Goal: Information Seeking & Learning: Learn about a topic

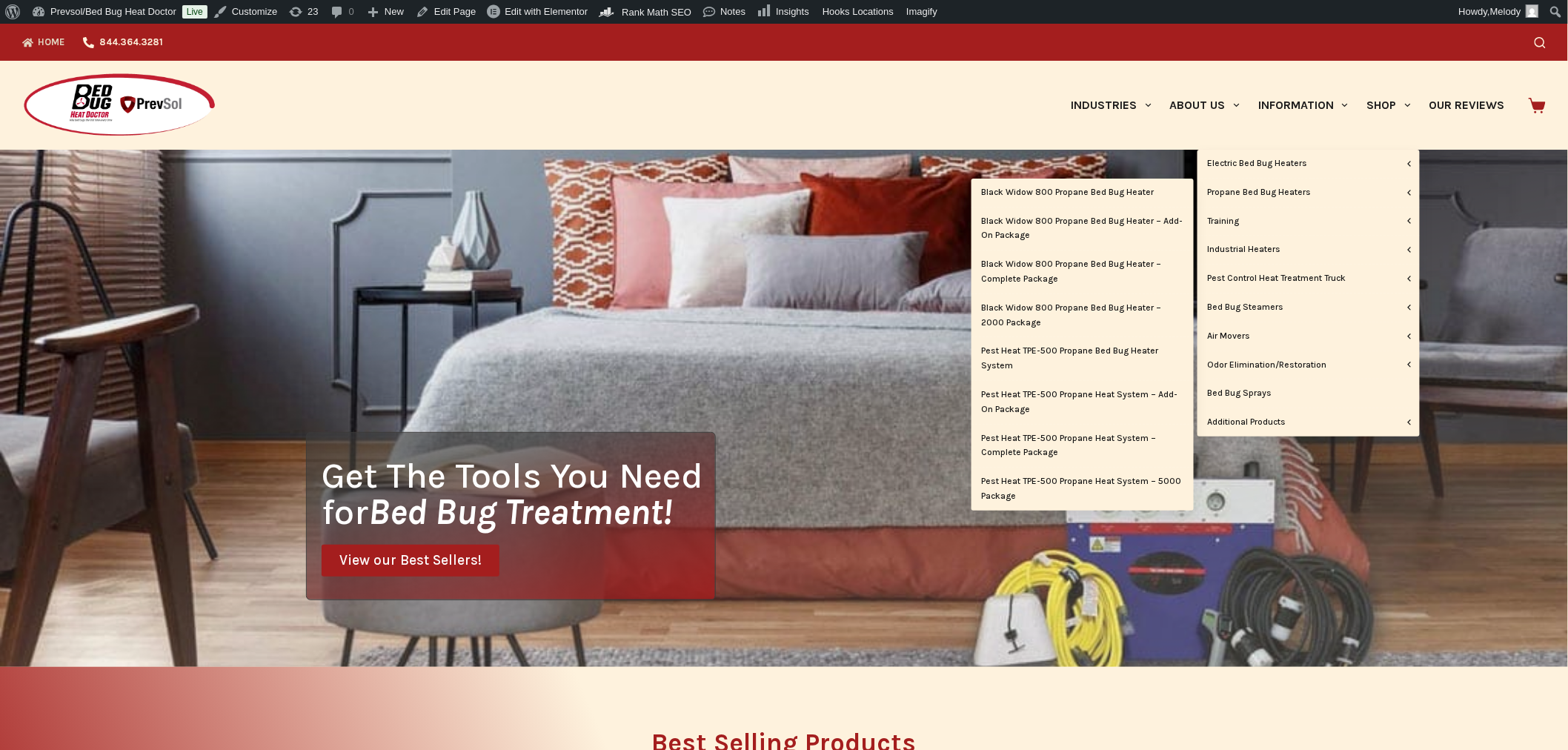
click at [1262, 189] on link "Propane Bed Bug Heaters" at bounding box center [1307, 193] width 222 height 28
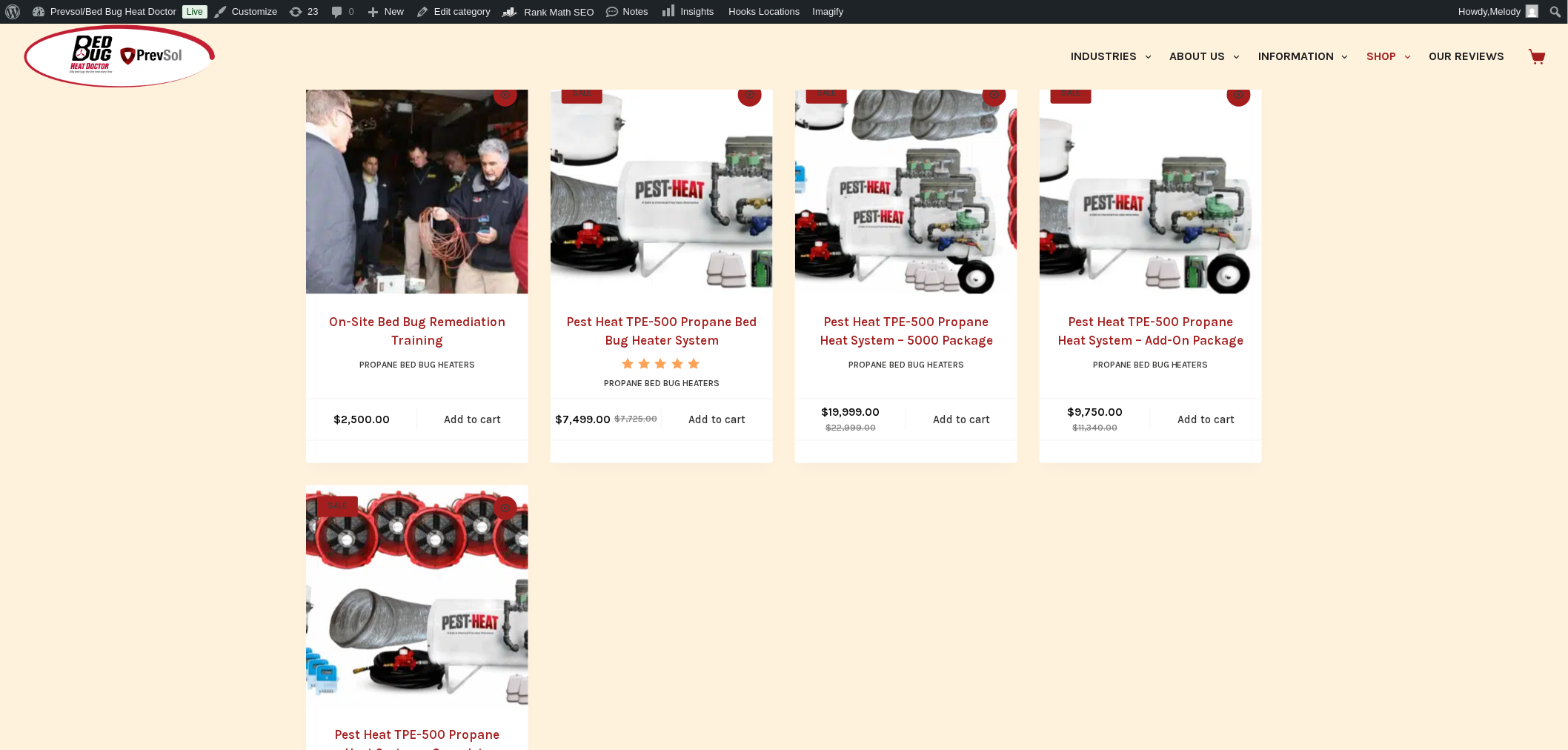
scroll to position [752, 0]
click at [702, 218] on img "Pest Heat TPE-500 Propane Bed Bug Heater System" at bounding box center [661, 182] width 222 height 222
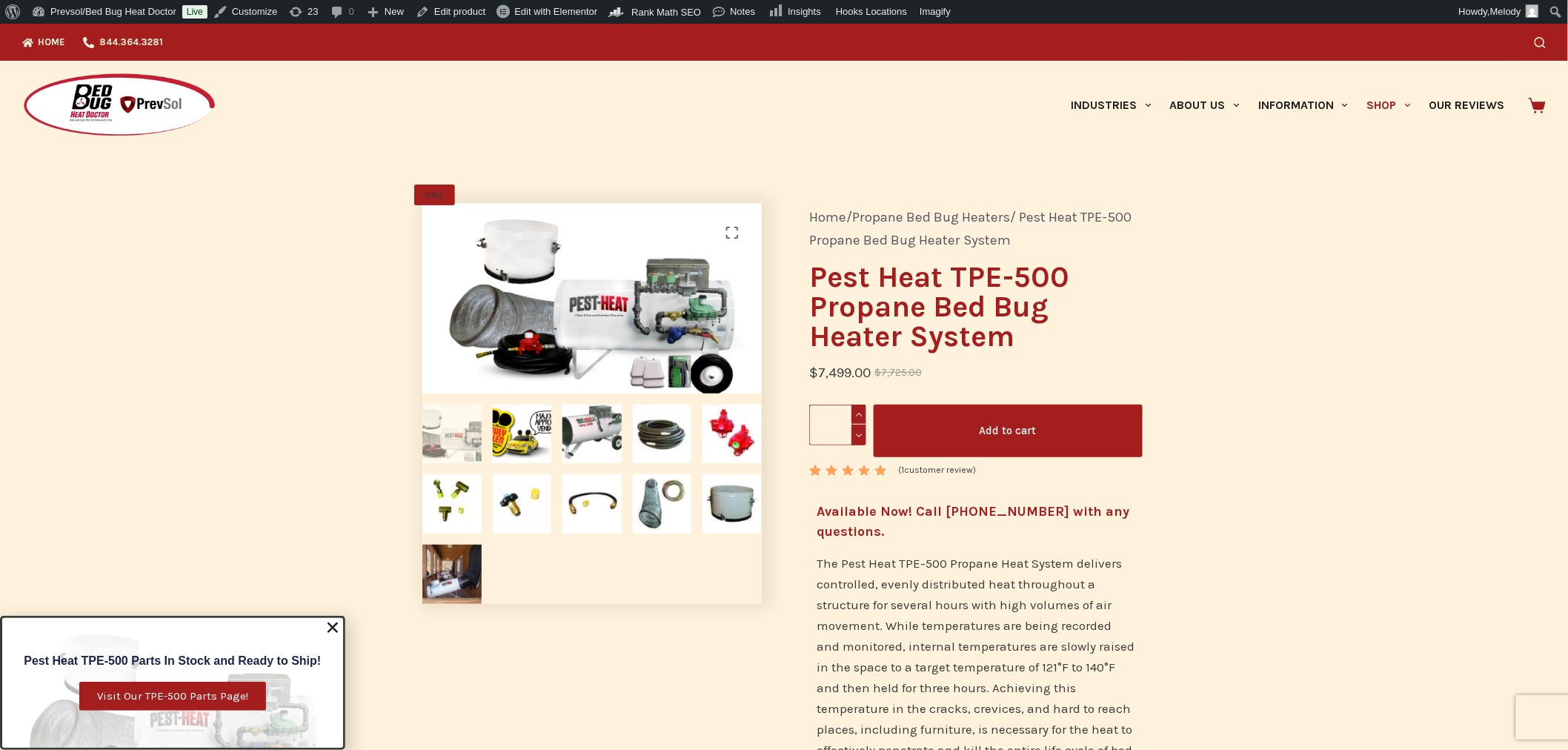
click at [526, 432] on img at bounding box center [522, 434] width 59 height 59
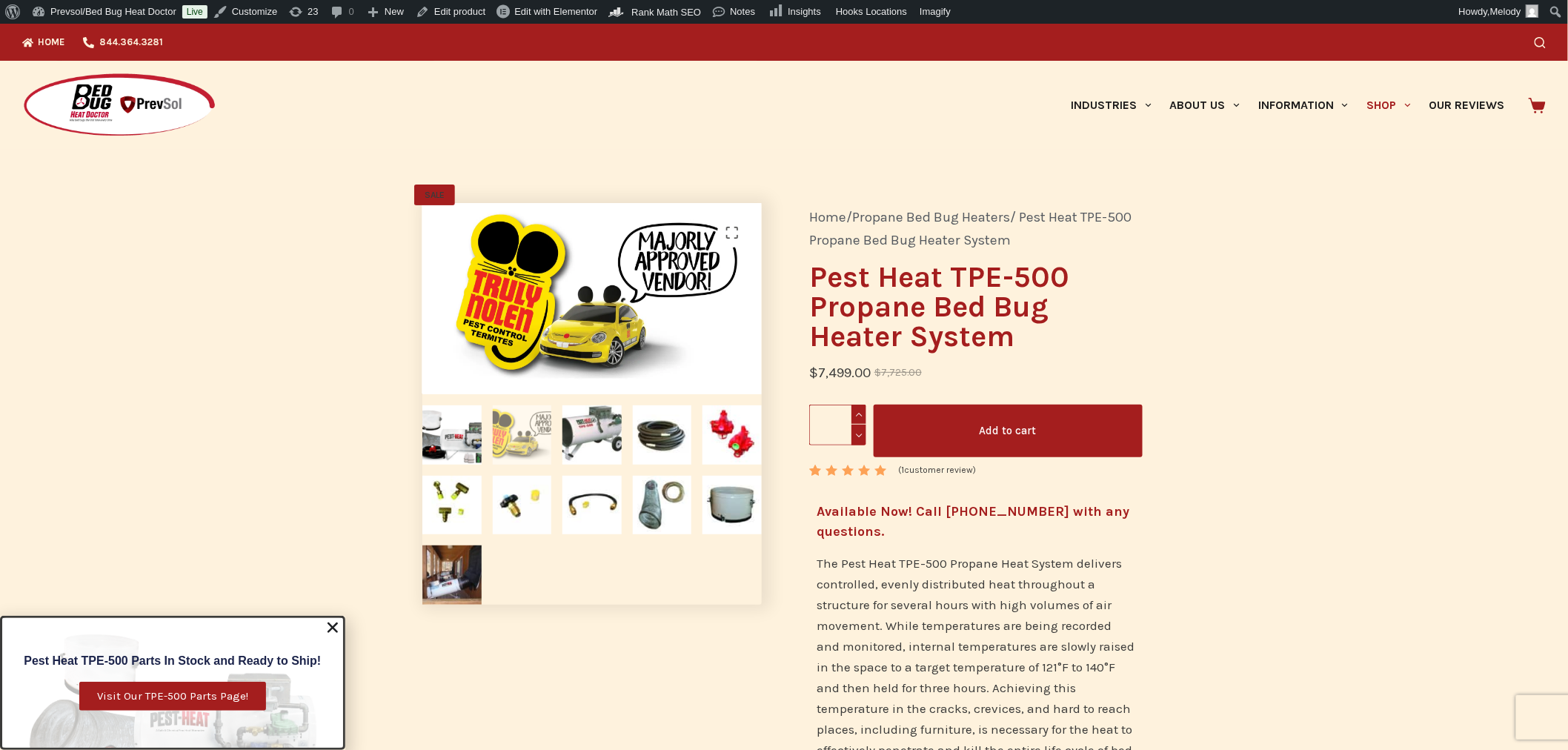
click at [578, 433] on img at bounding box center [591, 434] width 59 height 59
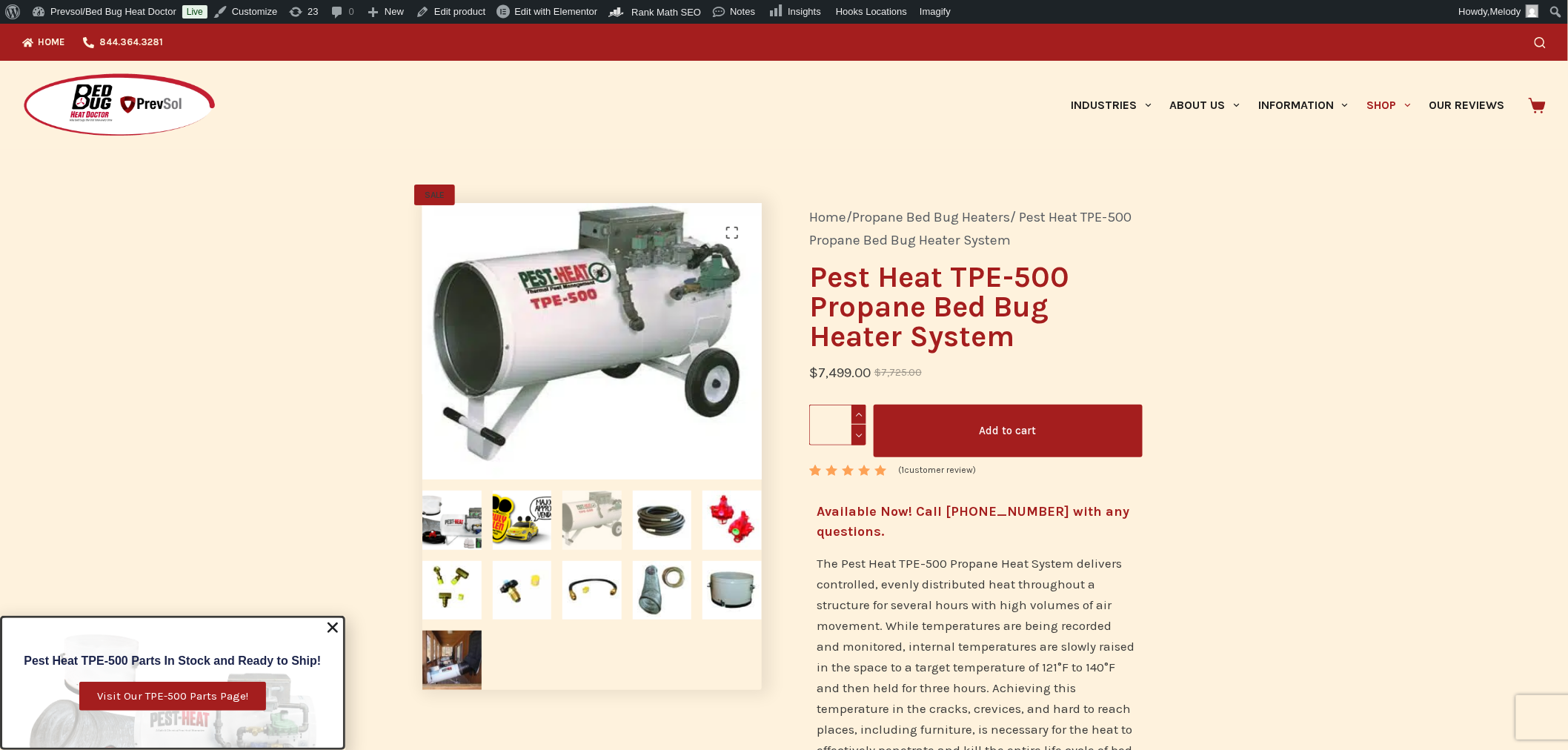
click at [467, 512] on img at bounding box center [452, 519] width 59 height 59
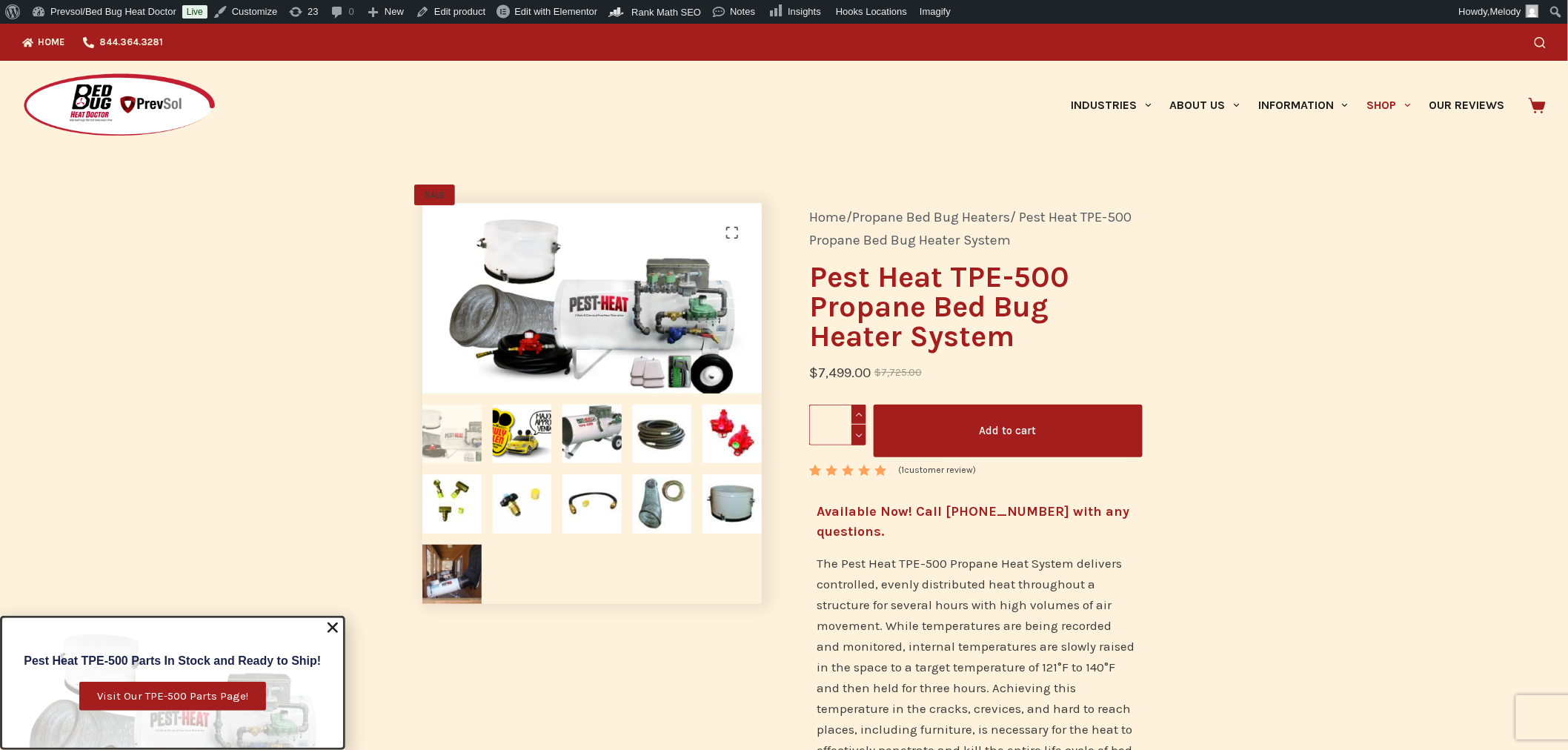
click at [594, 447] on img at bounding box center [591, 434] width 59 height 59
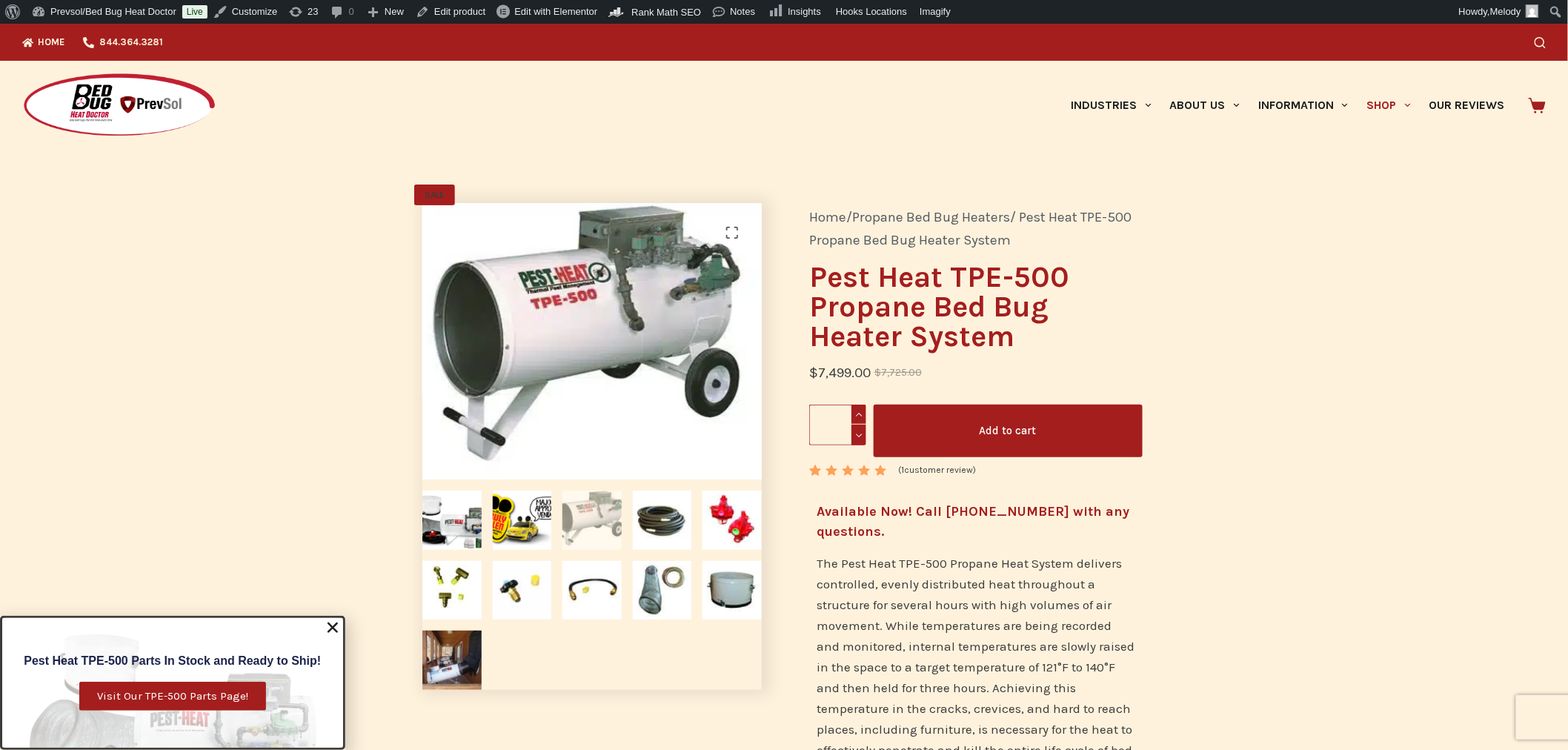
click at [652, 526] on img at bounding box center [662, 519] width 59 height 59
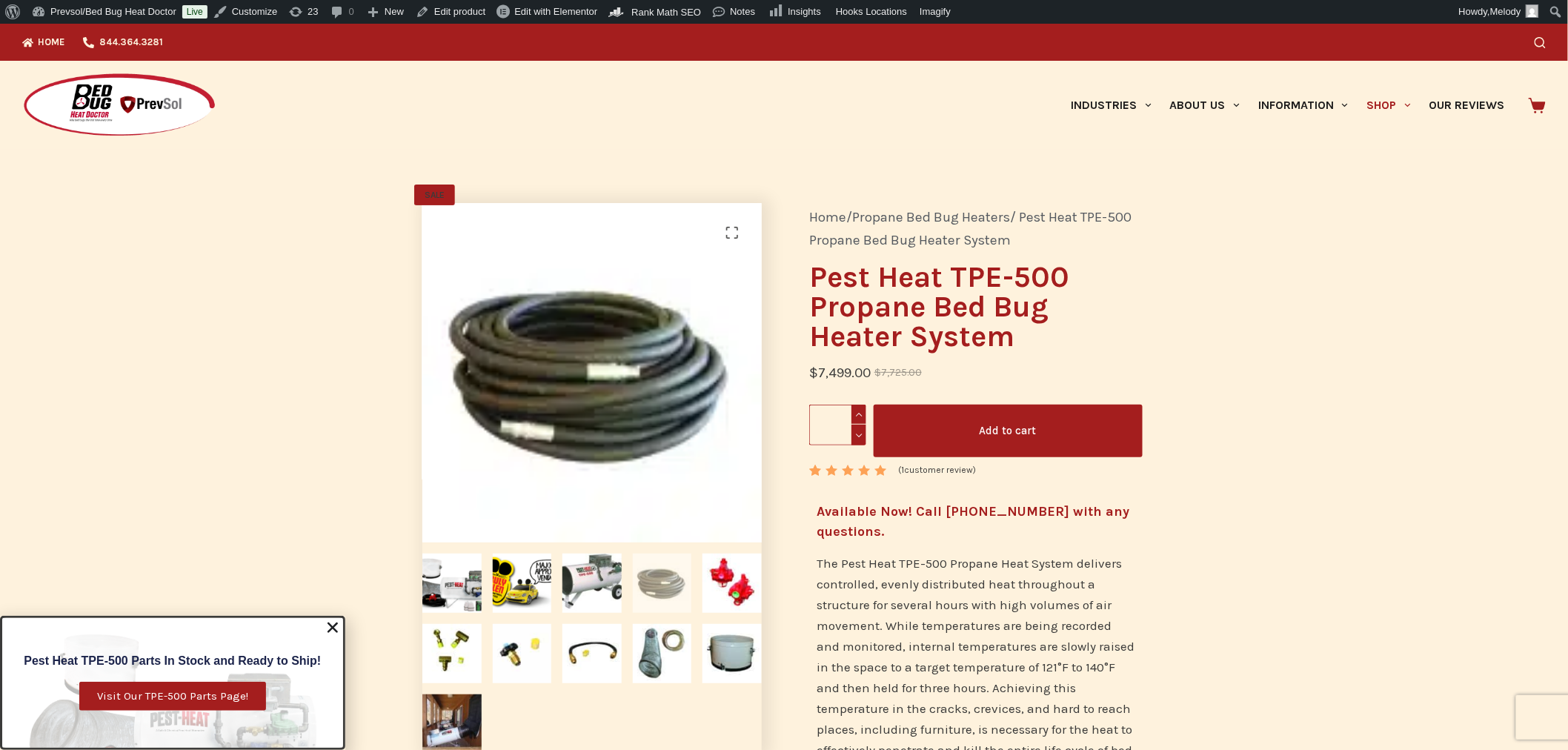
click at [467, 575] on img at bounding box center [452, 582] width 59 height 59
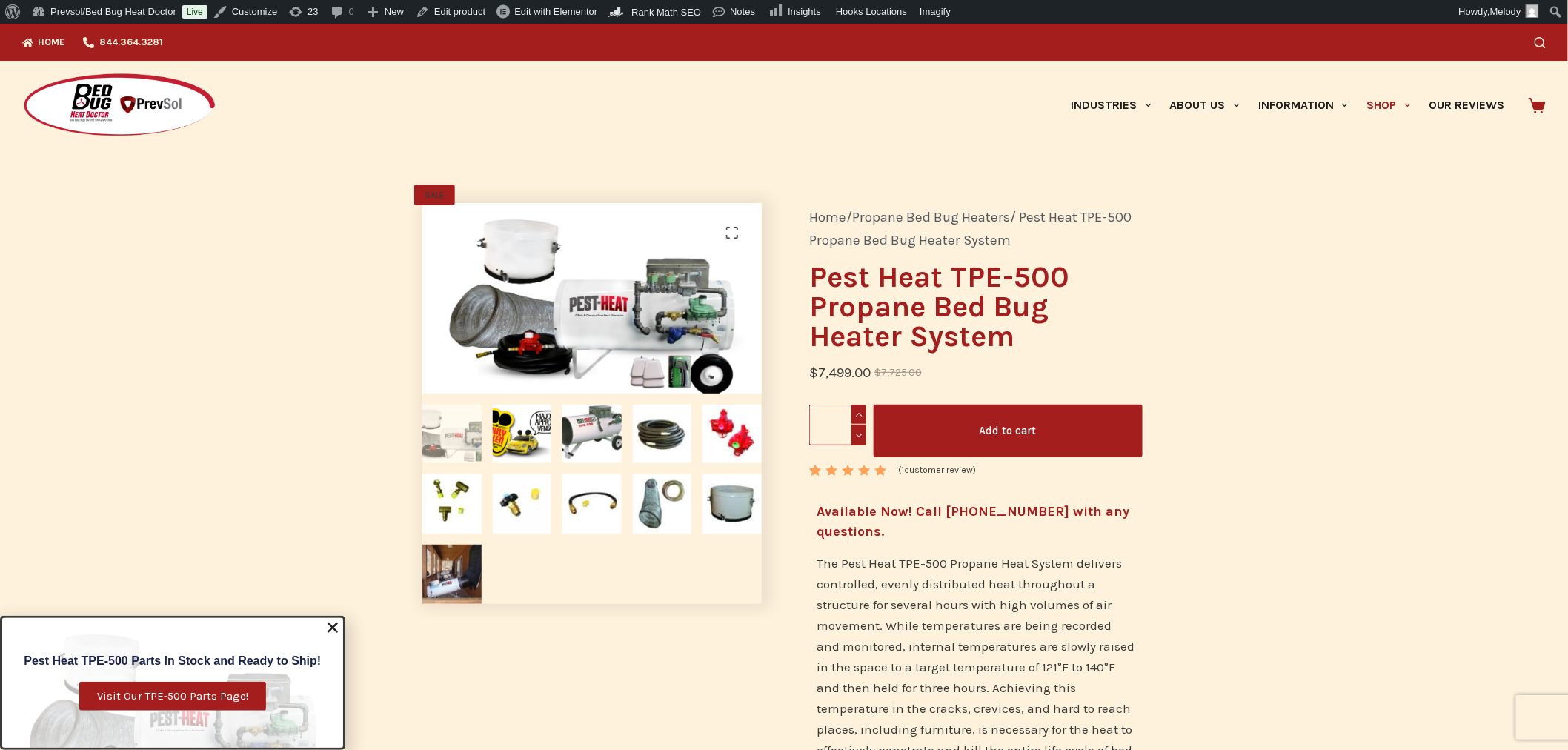
click at [440, 579] on img at bounding box center [452, 574] width 59 height 59
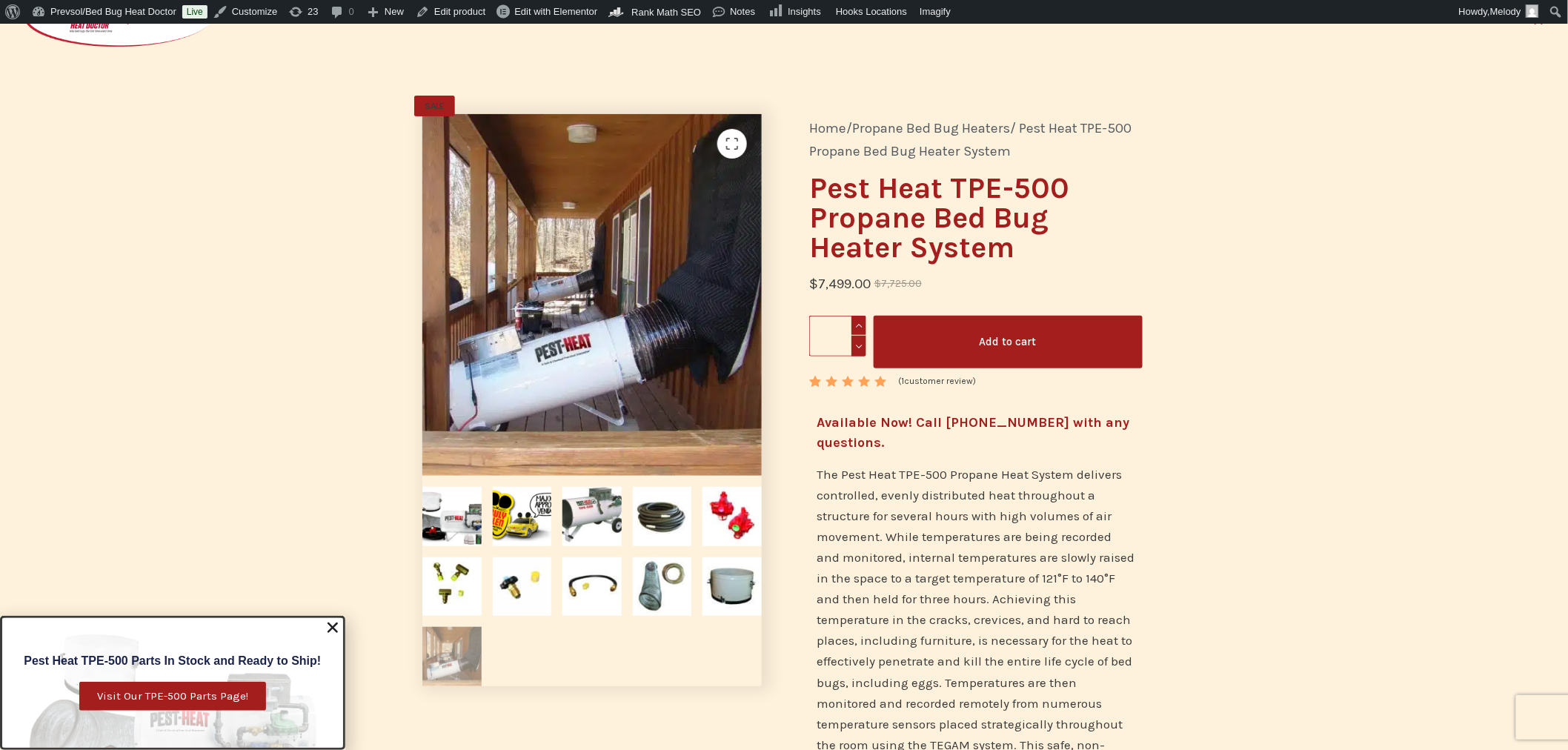
scroll to position [90, 0]
click at [447, 518] on img at bounding box center [452, 516] width 59 height 59
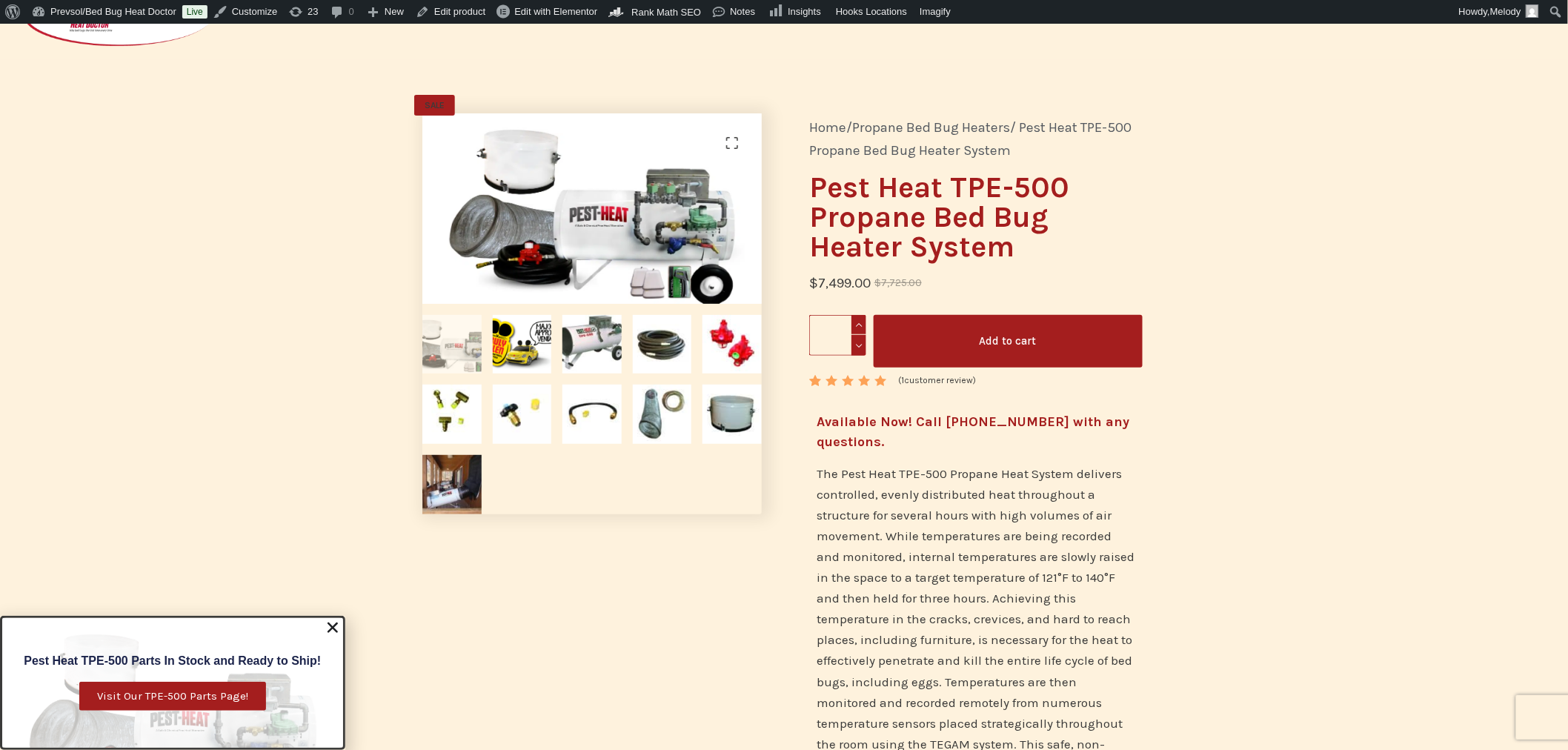
scroll to position [0, 0]
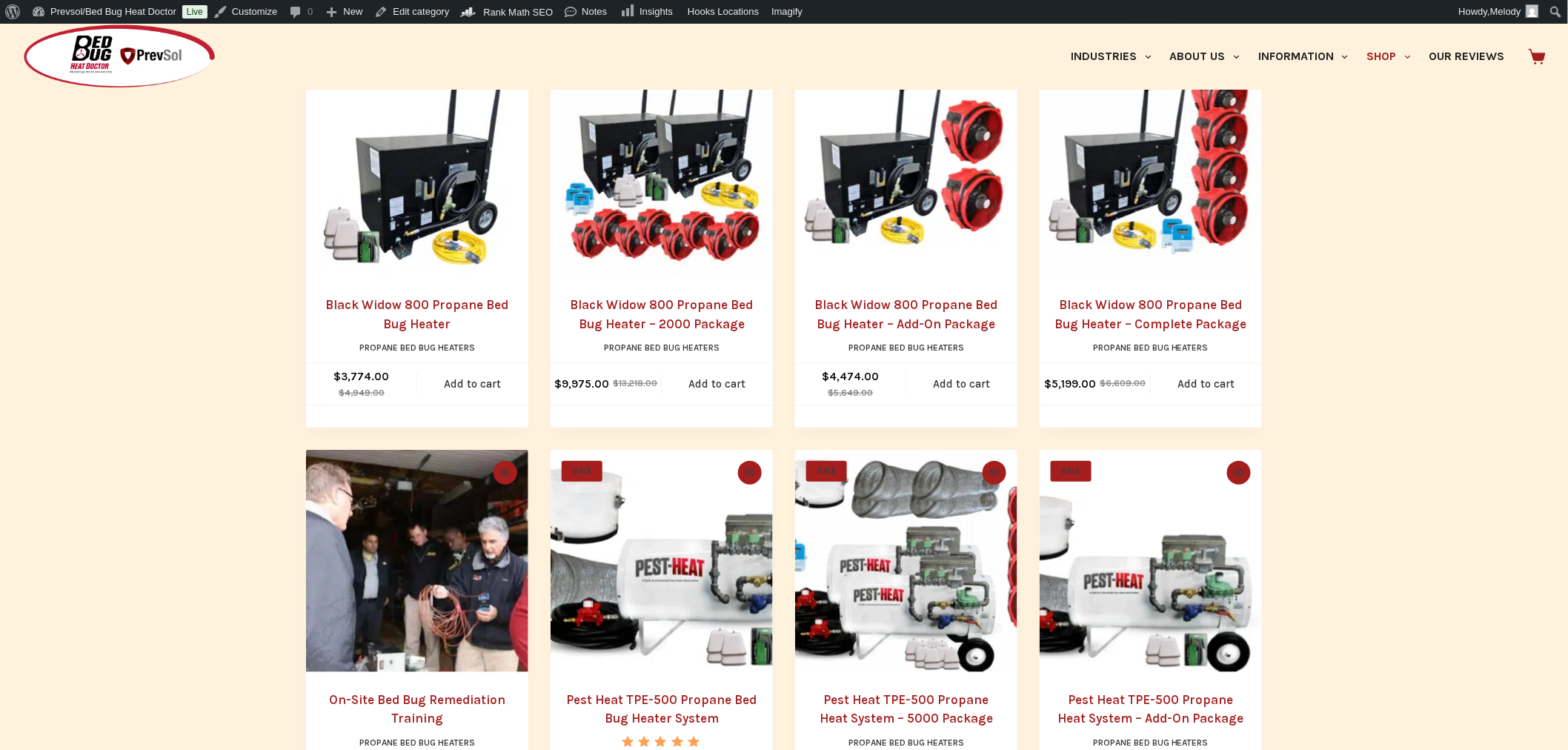
scroll to position [372, 0]
click at [435, 204] on img "Black Widow 800 Propane Bed Bug Heater" at bounding box center [416, 166] width 222 height 222
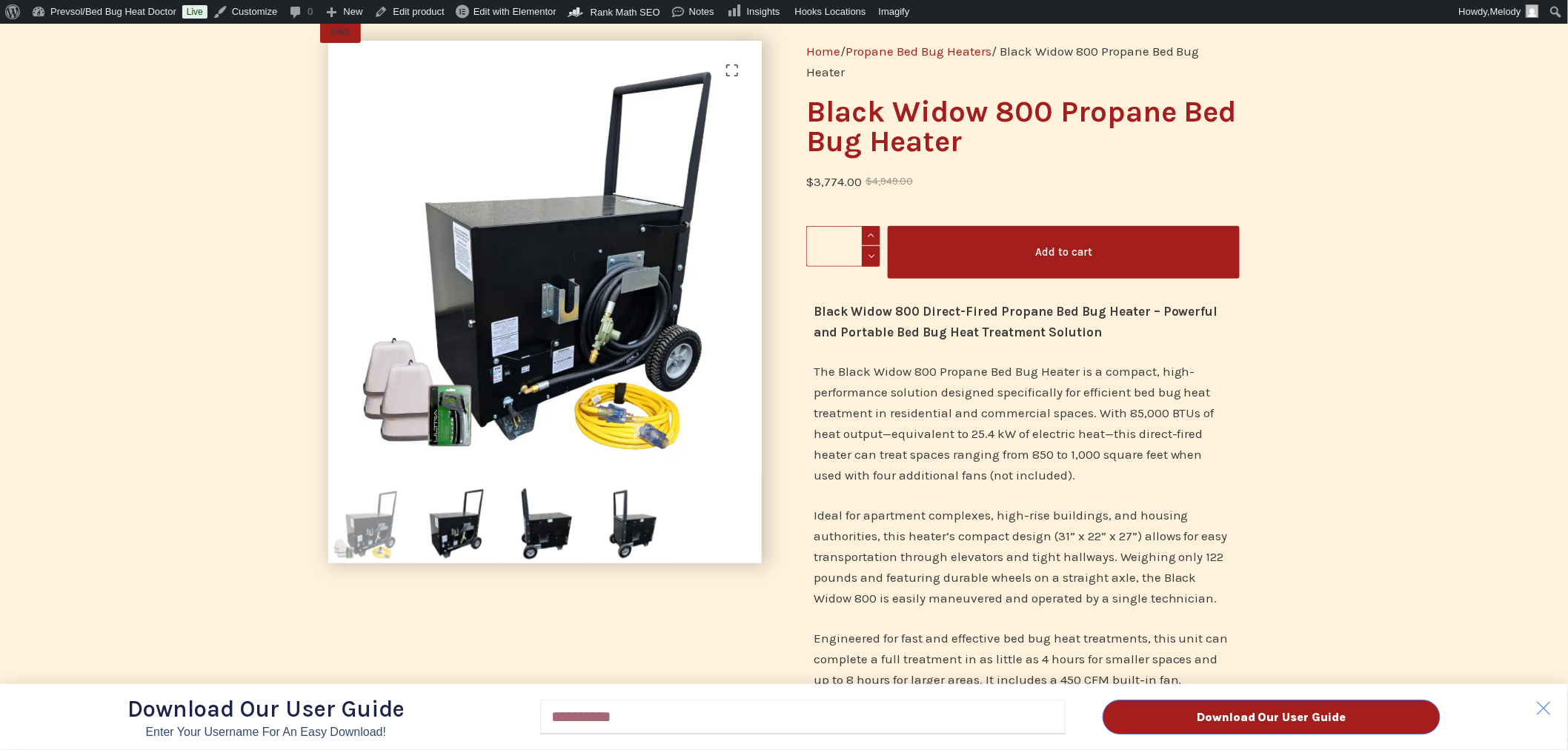
scroll to position [132, 0]
click at [442, 521] on div "Download Our User Guide Enter Your Username for an Easy Download! Email Downloa…" at bounding box center [784, 386] width 1568 height 727
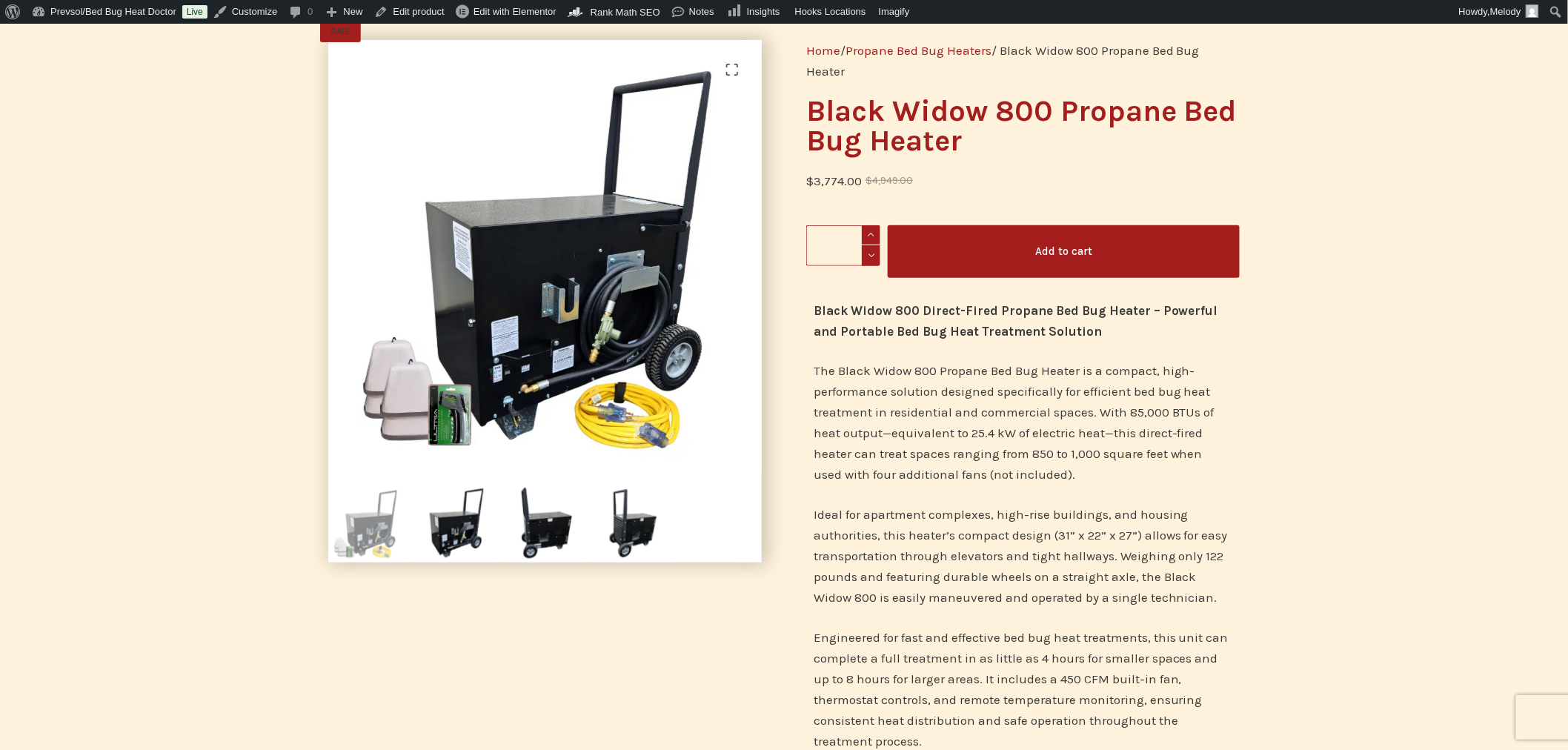
click at [459, 525] on img at bounding box center [455, 523] width 78 height 78
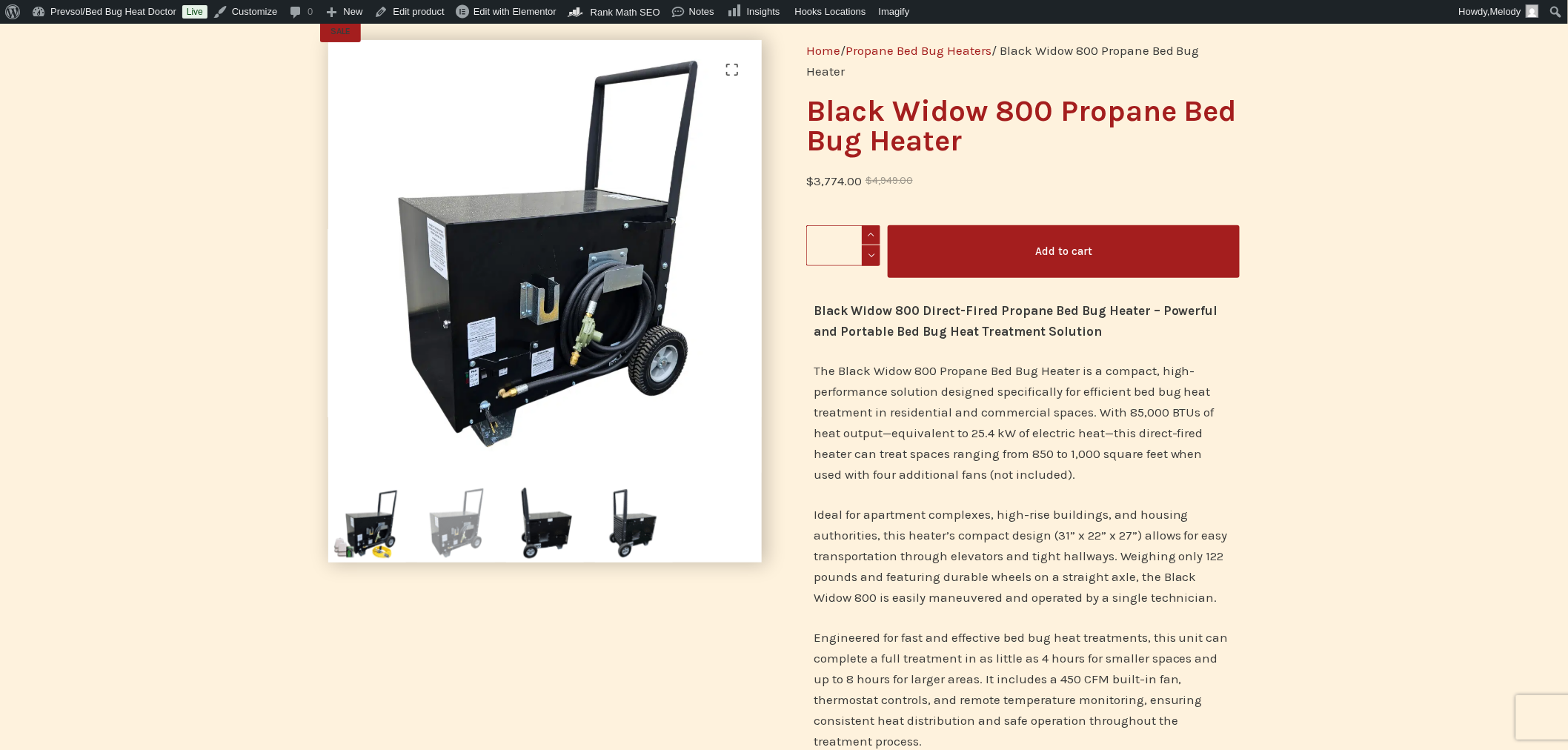
click at [524, 529] on img at bounding box center [545, 523] width 78 height 78
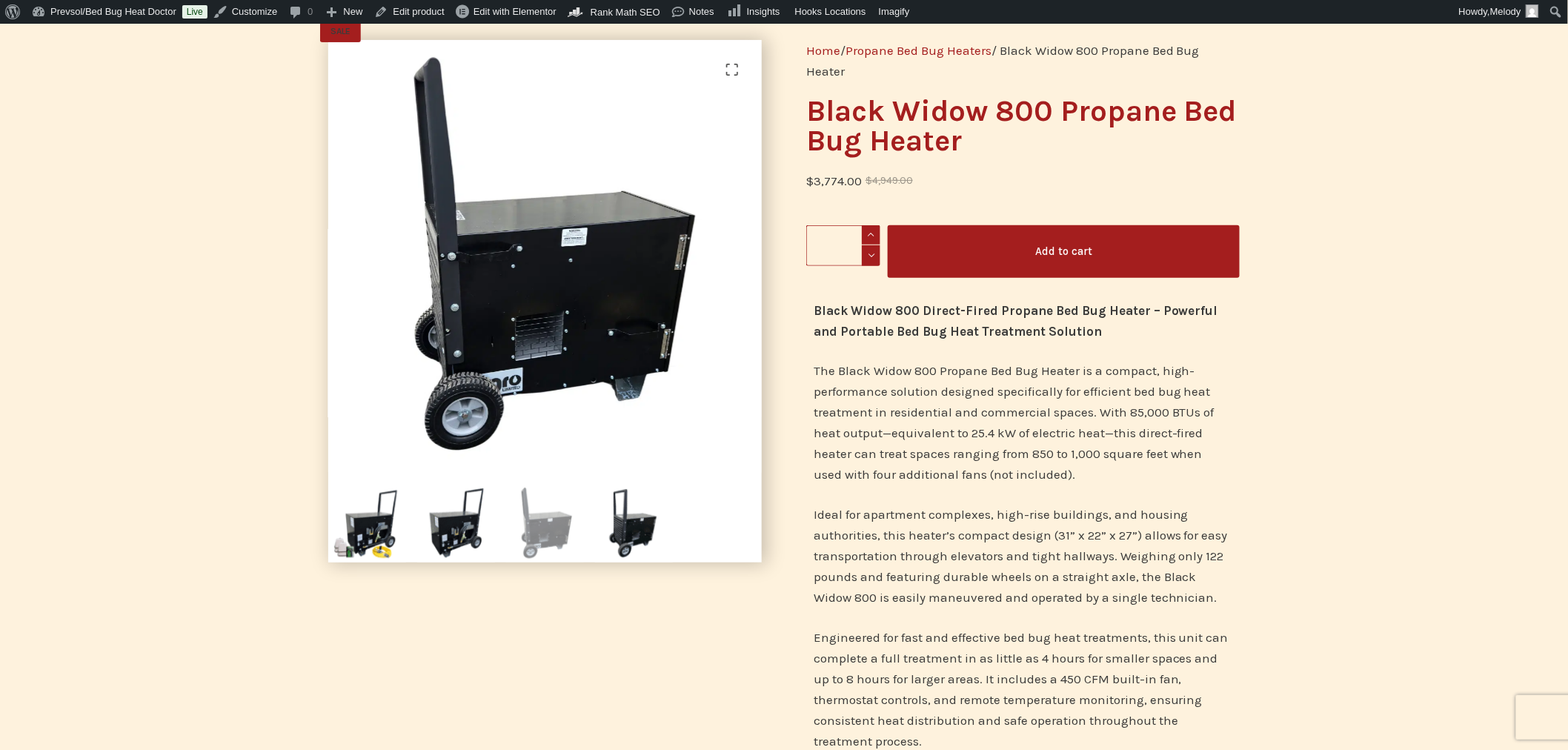
click at [652, 529] on img at bounding box center [634, 523] width 78 height 78
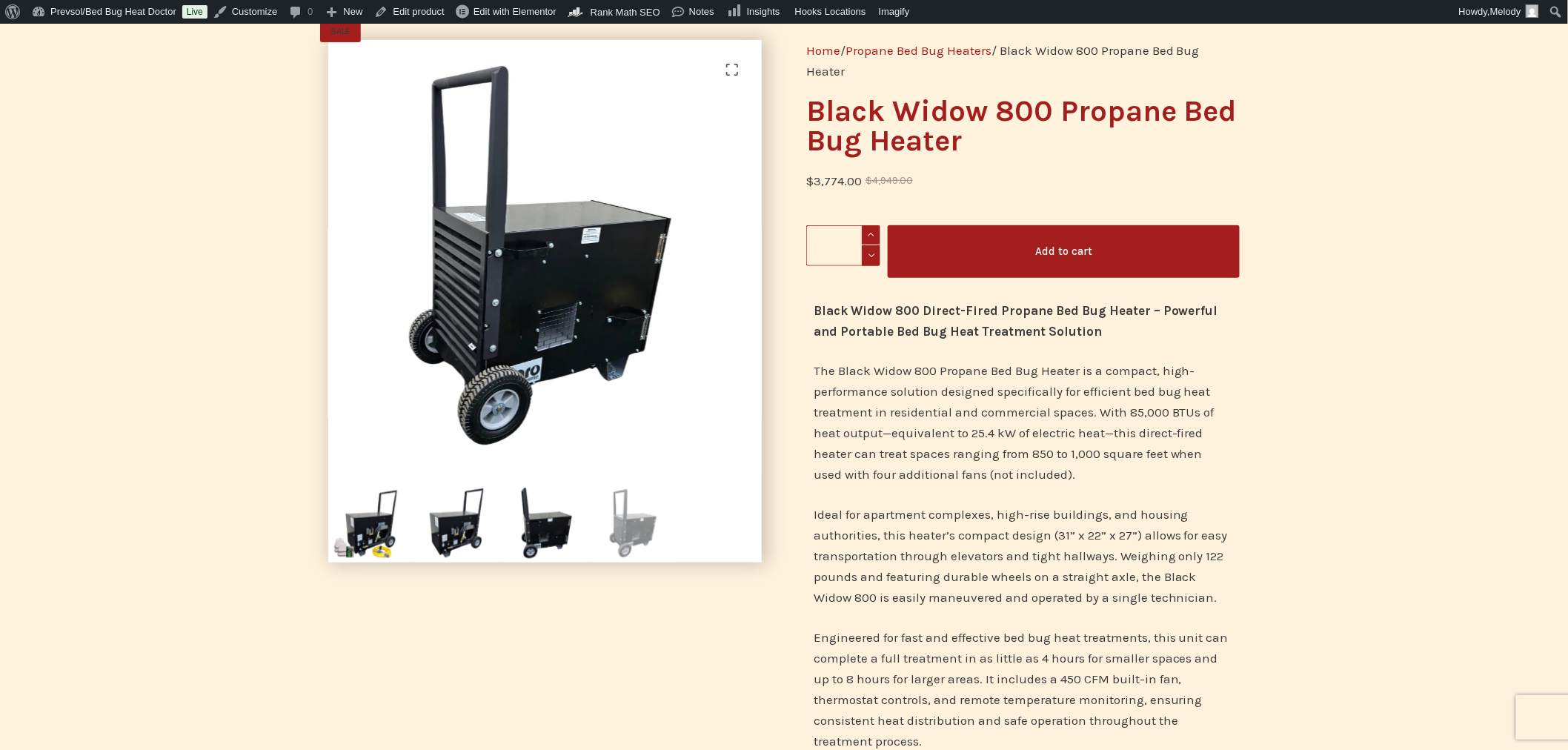
click at [376, 528] on img at bounding box center [366, 523] width 78 height 78
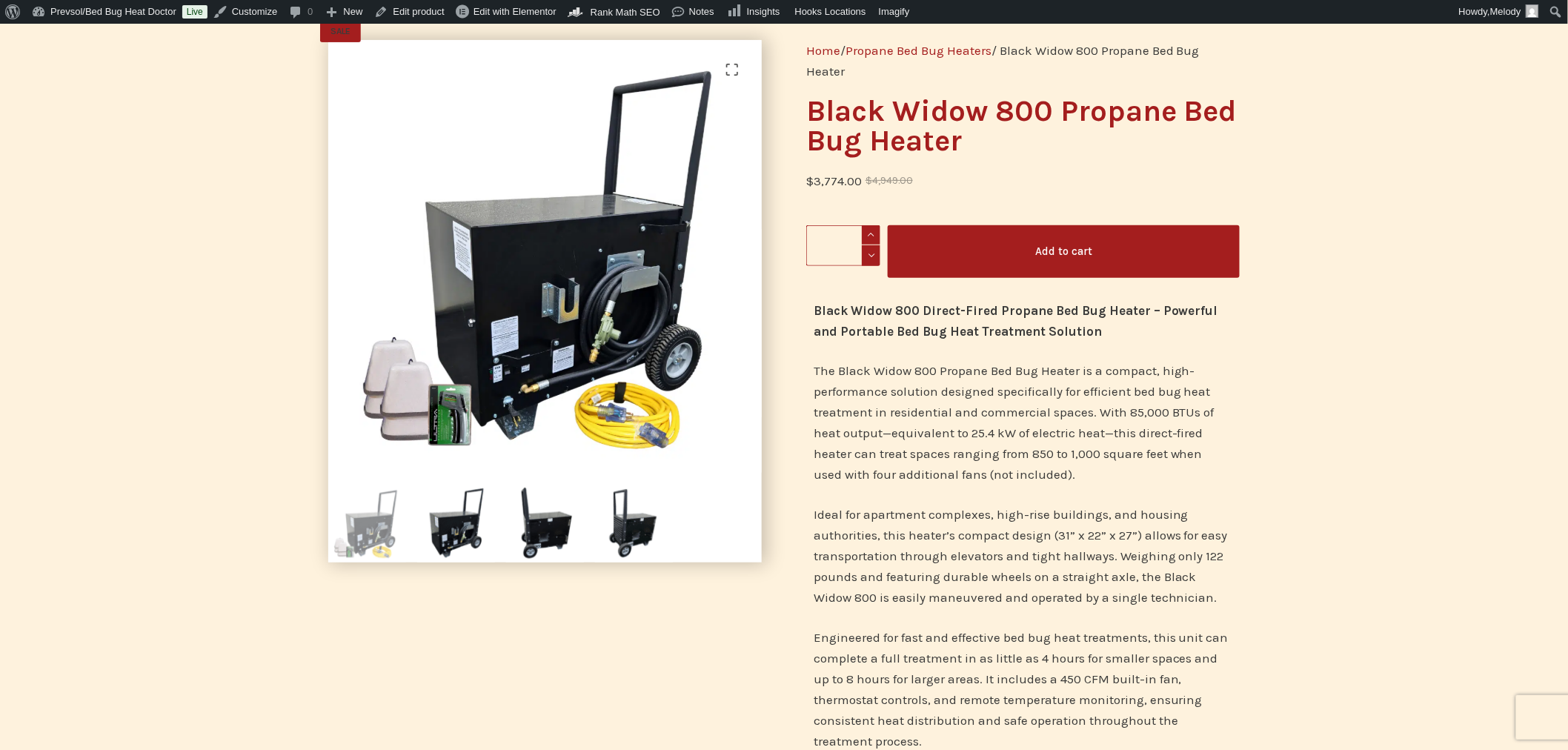
click at [470, 539] on img at bounding box center [455, 523] width 78 height 78
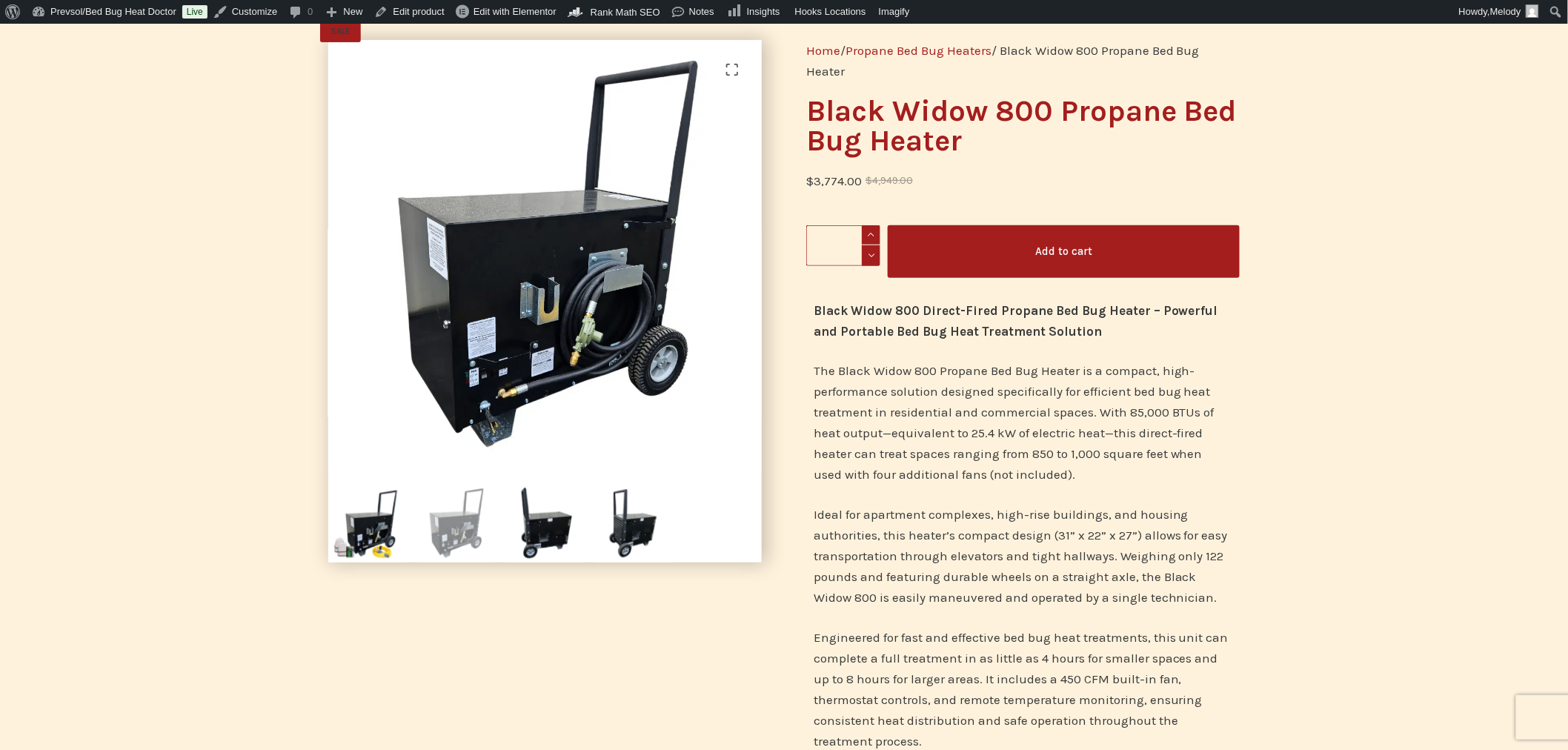
click at [522, 527] on img at bounding box center [545, 523] width 78 height 78
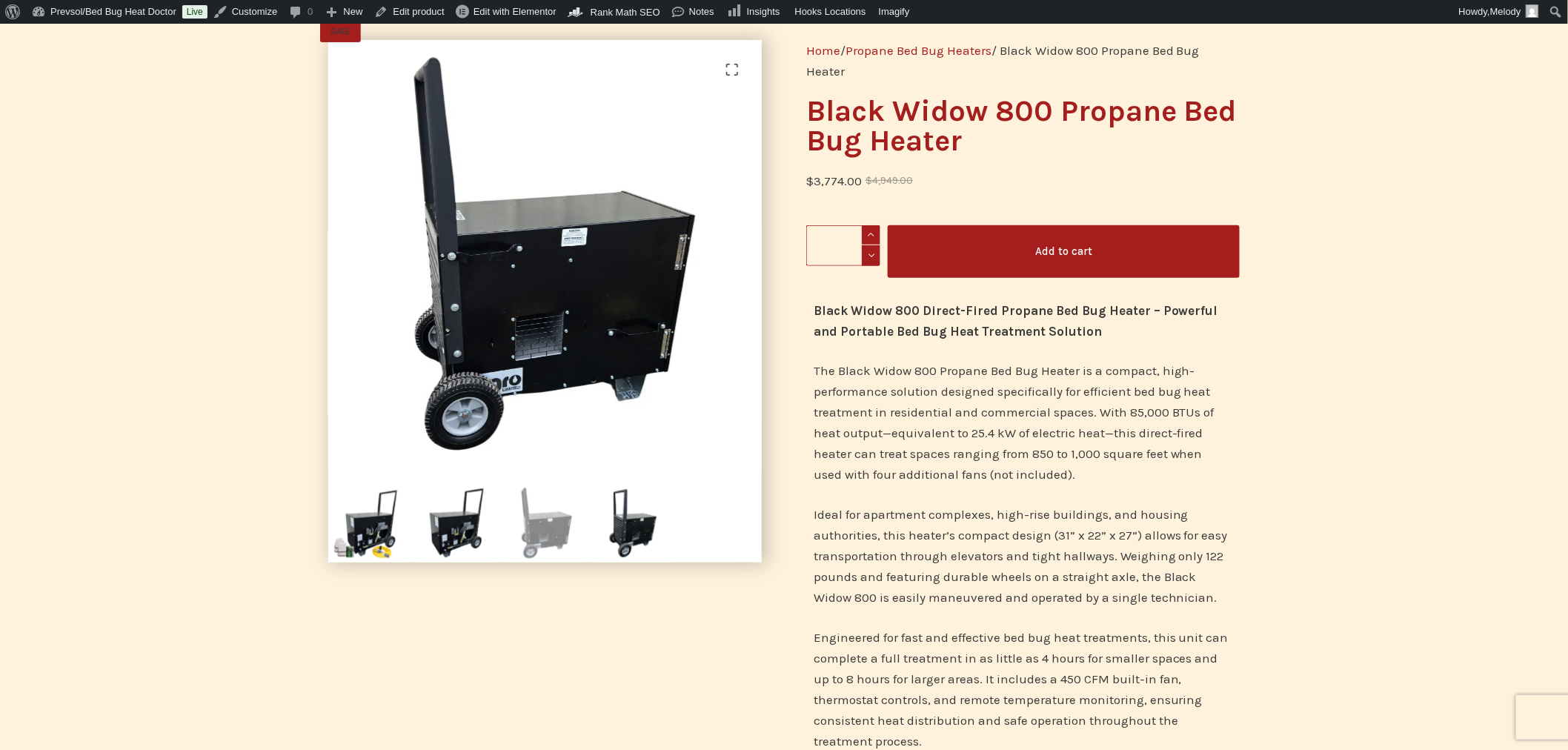
click at [612, 531] on img at bounding box center [634, 523] width 78 height 78
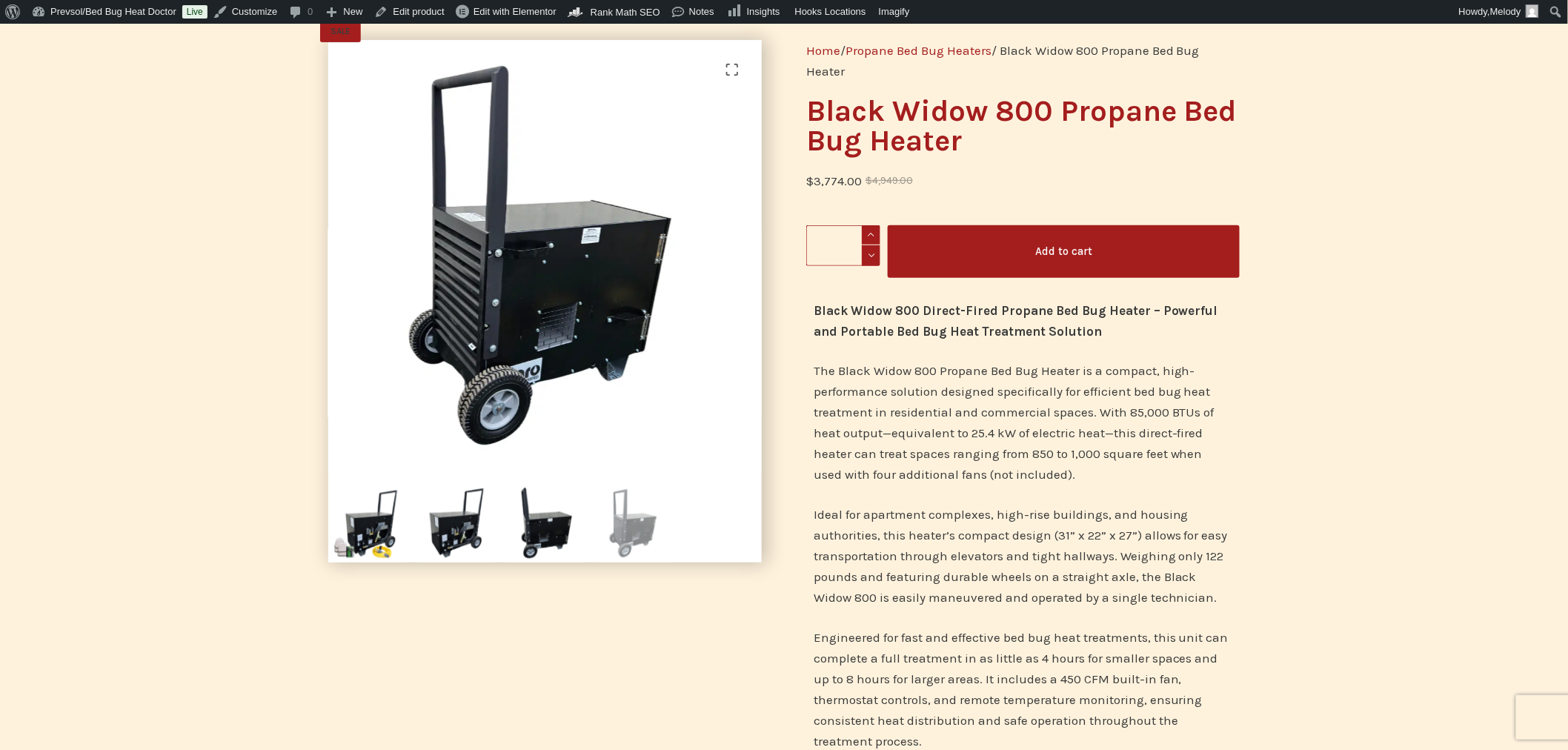
click at [536, 530] on img at bounding box center [545, 523] width 78 height 78
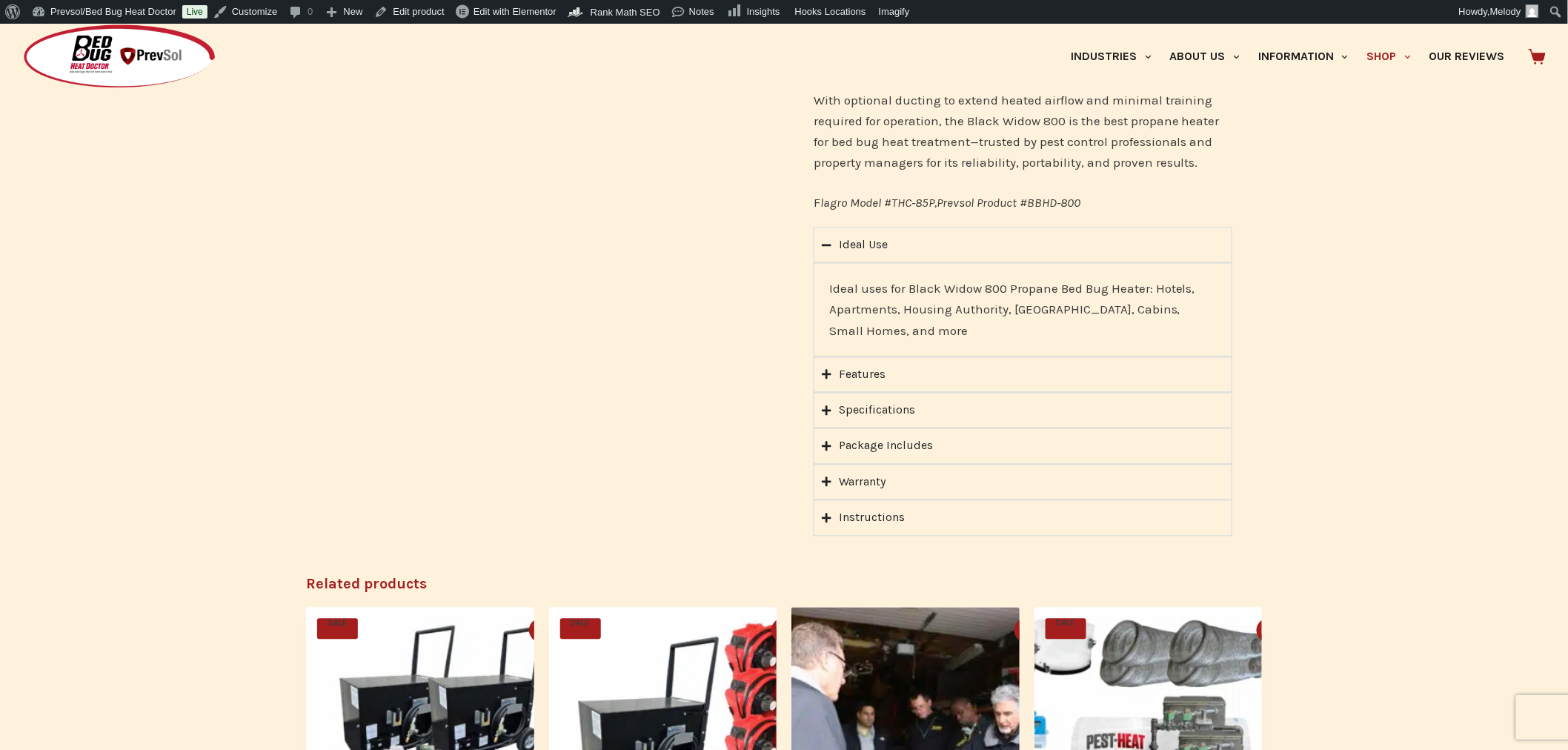
scroll to position [957, 0]
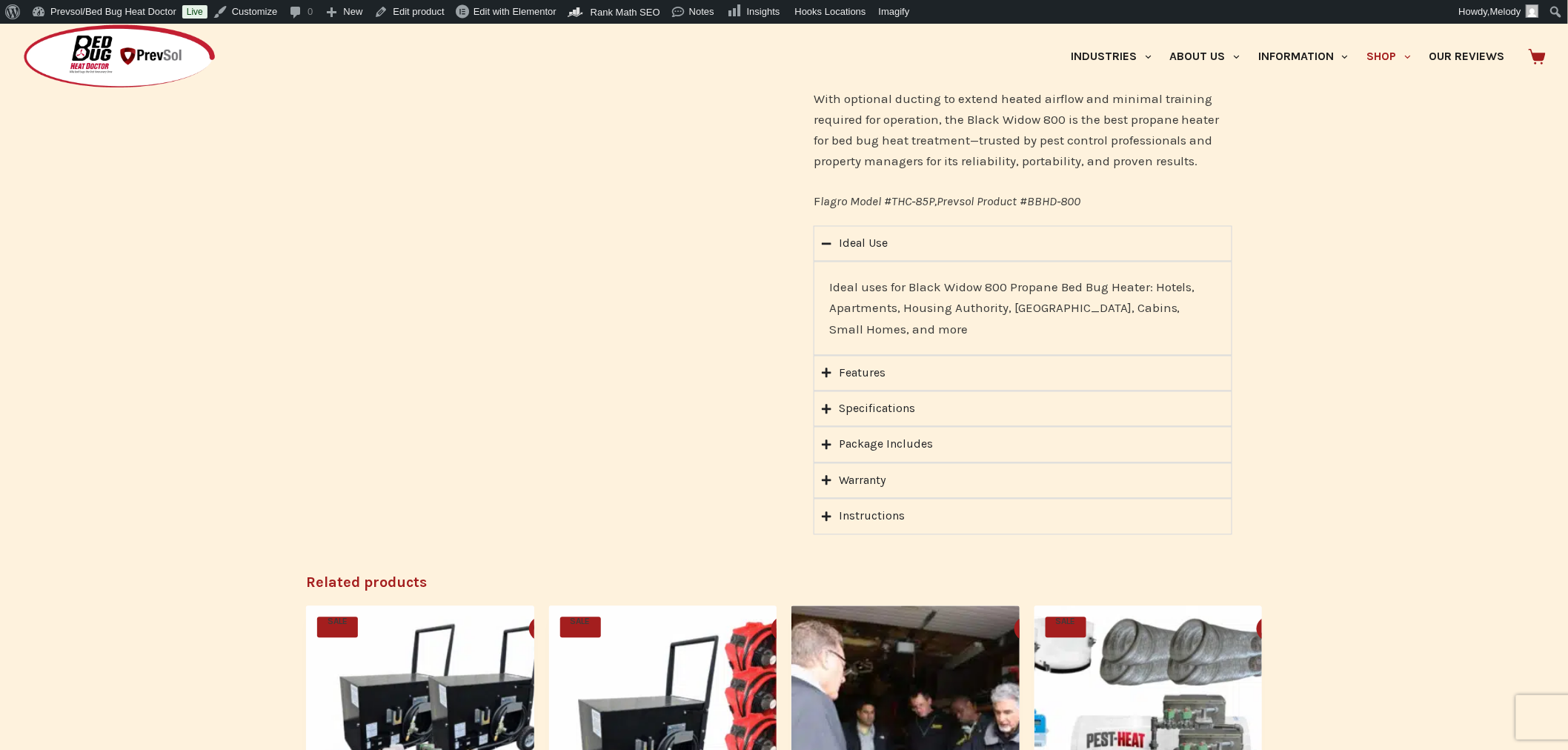
click at [829, 441] on icon "Accordion. Open links with Enter or Space, close with Escape, and navigate with…" at bounding box center [827, 445] width 9 height 11
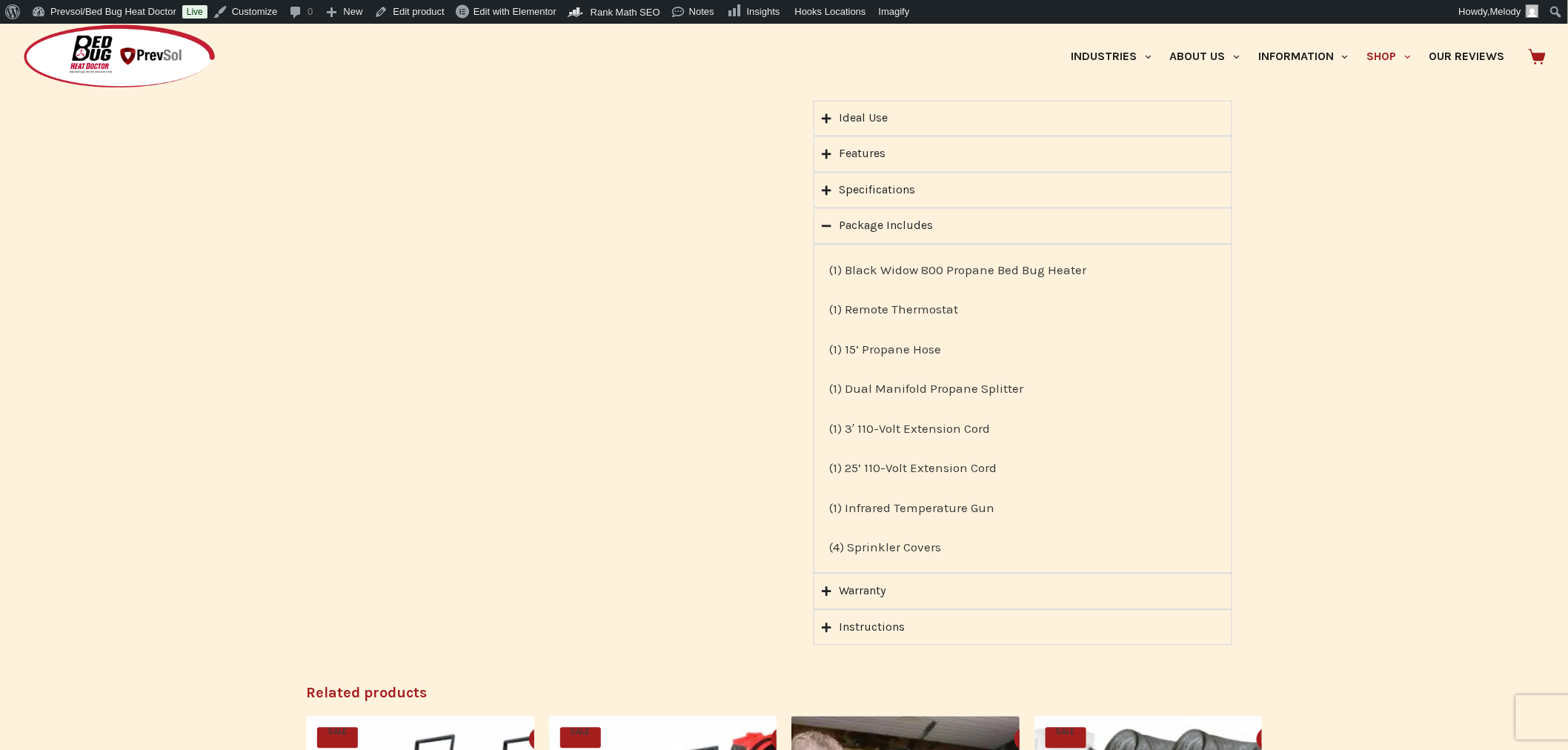
scroll to position [1084, 0]
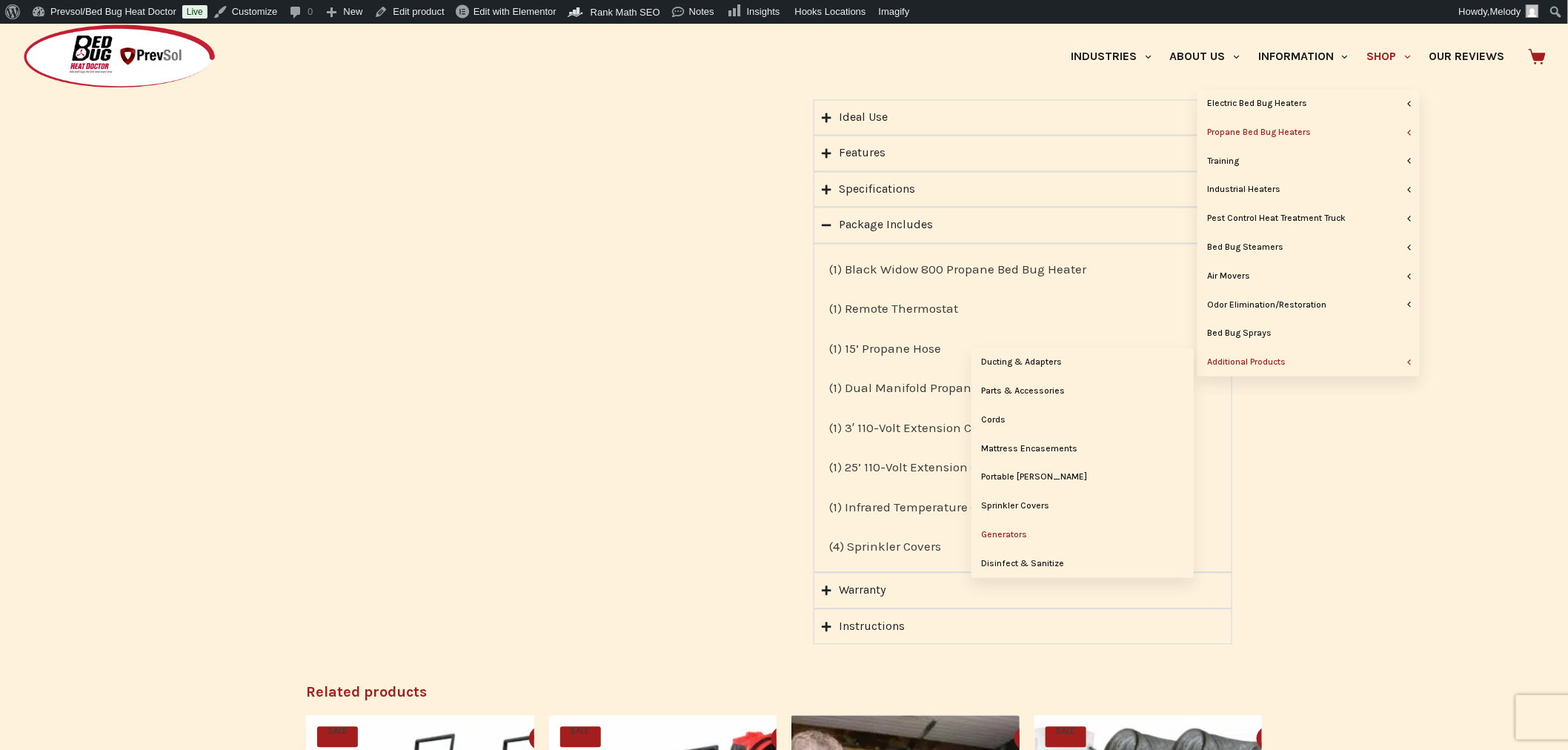
click at [1006, 539] on link "Generators" at bounding box center [1082, 535] width 222 height 28
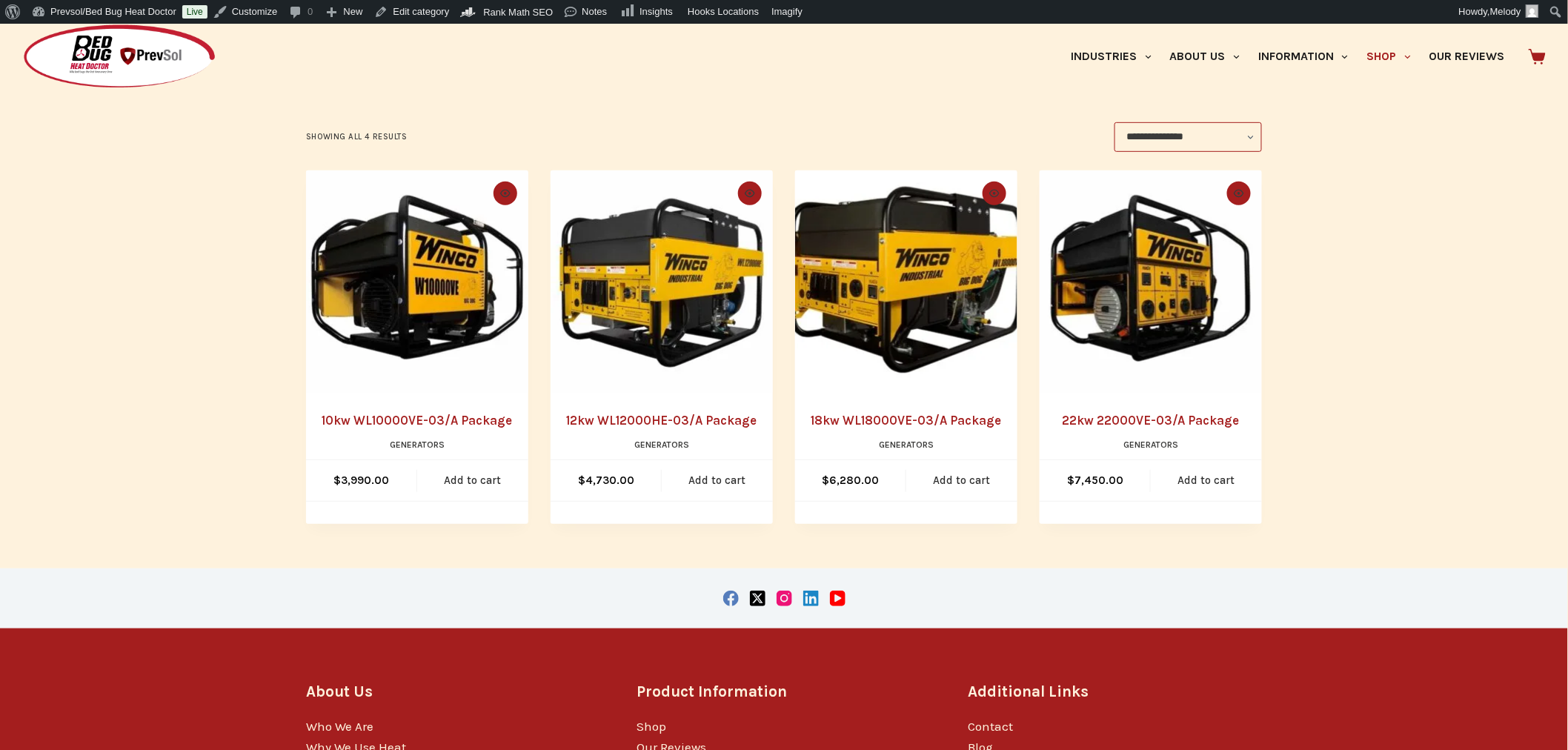
click at [396, 309] on img "10kw WL10000VE-03/A Package" at bounding box center [416, 281] width 222 height 222
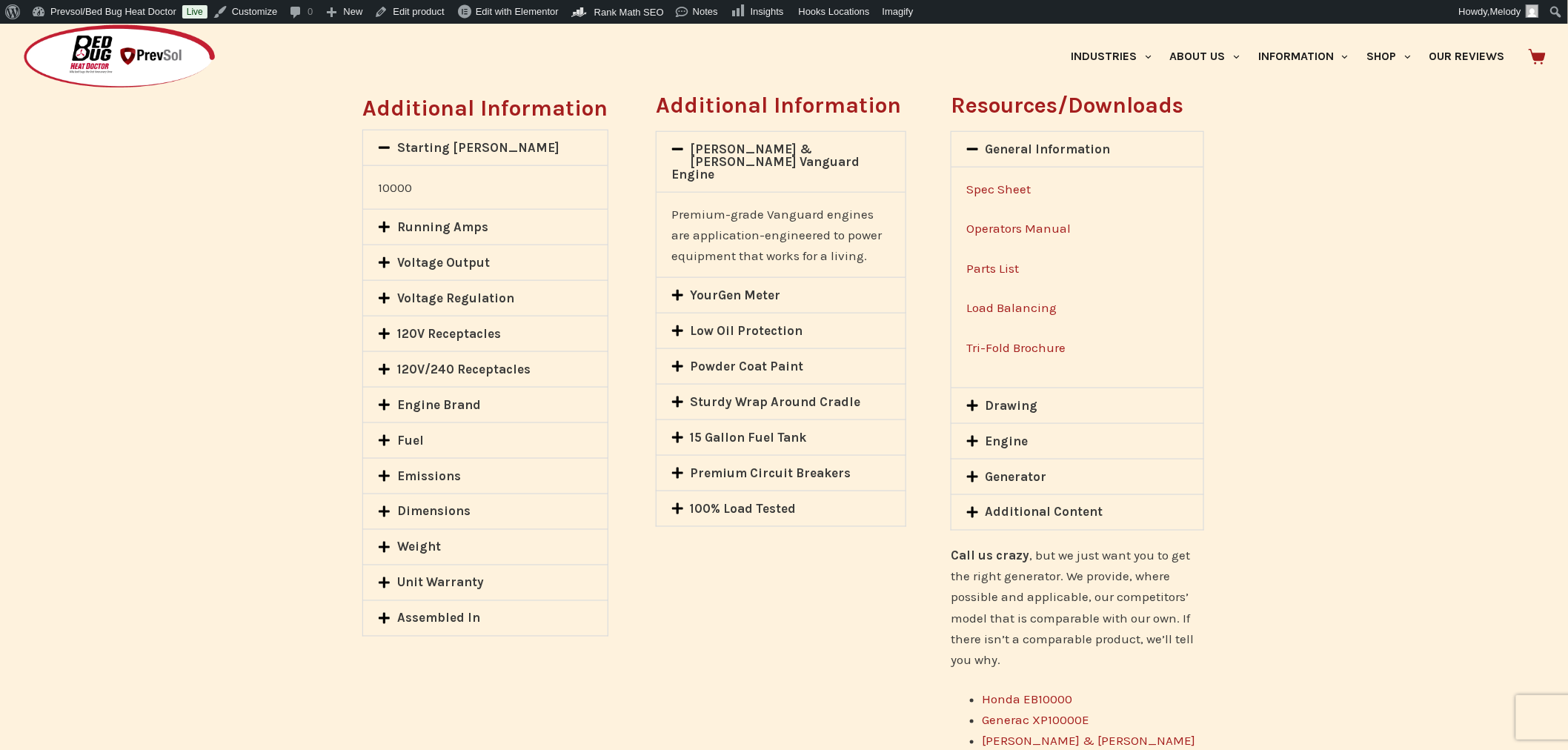
scroll to position [676, 0]
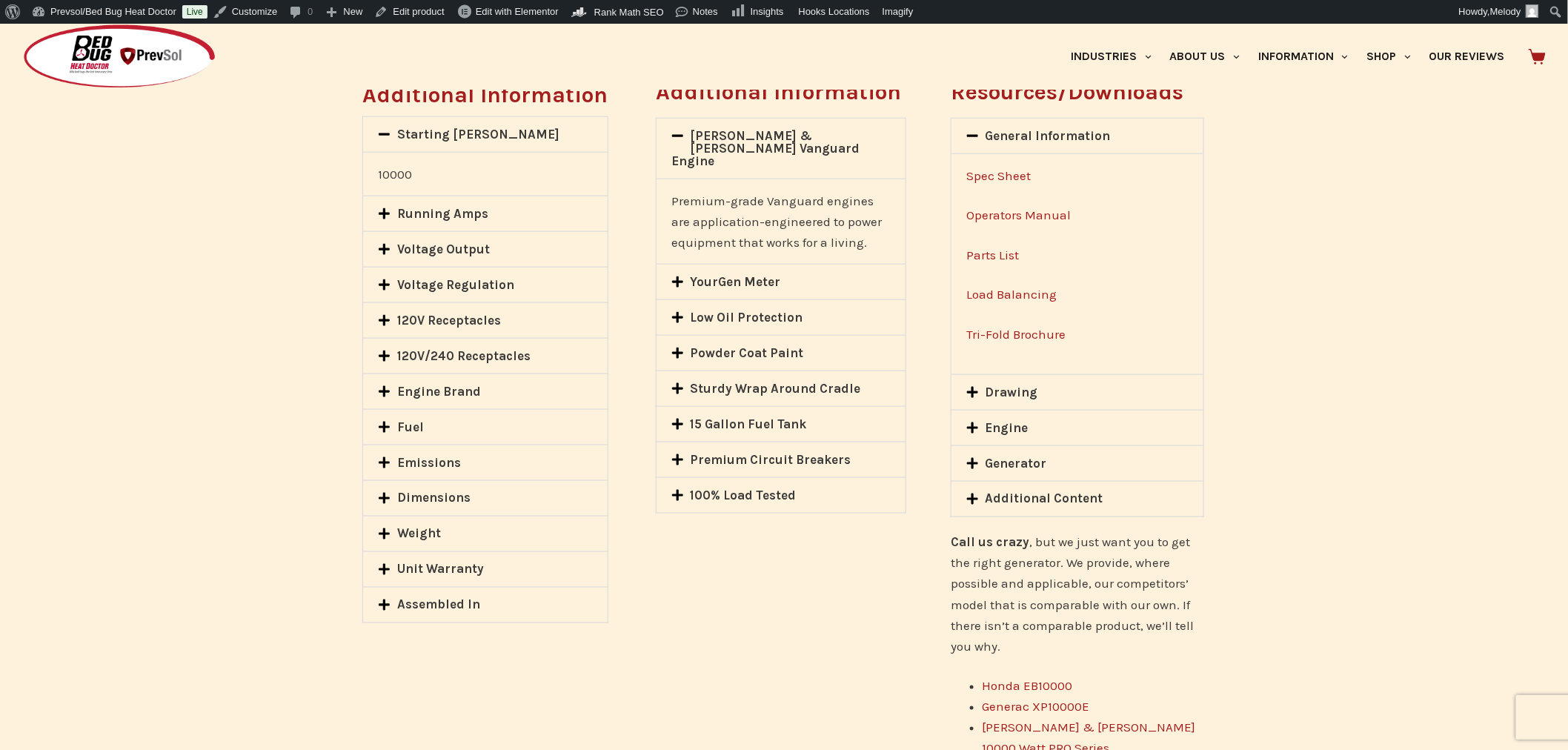
click at [772, 488] on link "100% Load Tested" at bounding box center [743, 495] width 106 height 15
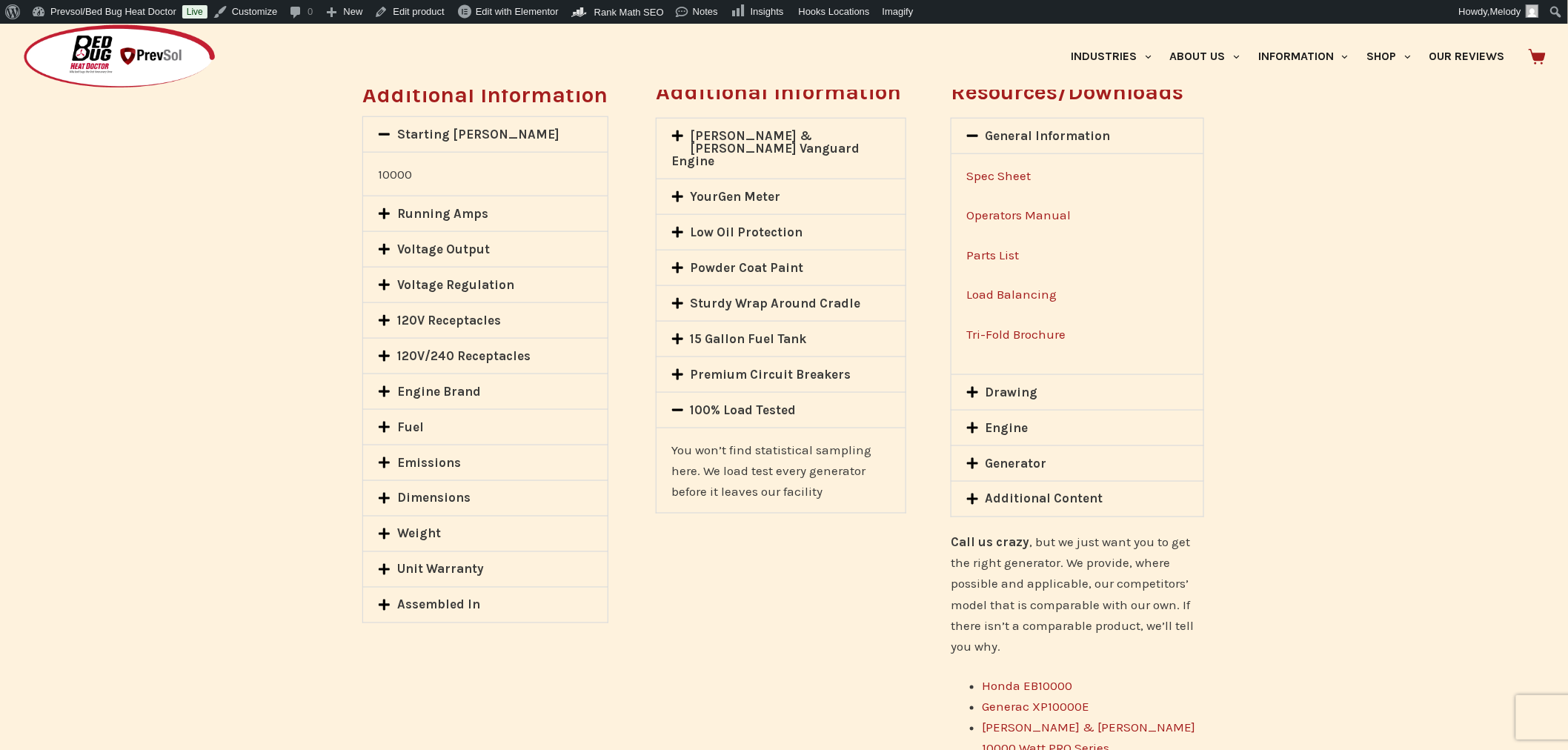
click at [1017, 394] on link "Drawing" at bounding box center [1011, 392] width 52 height 15
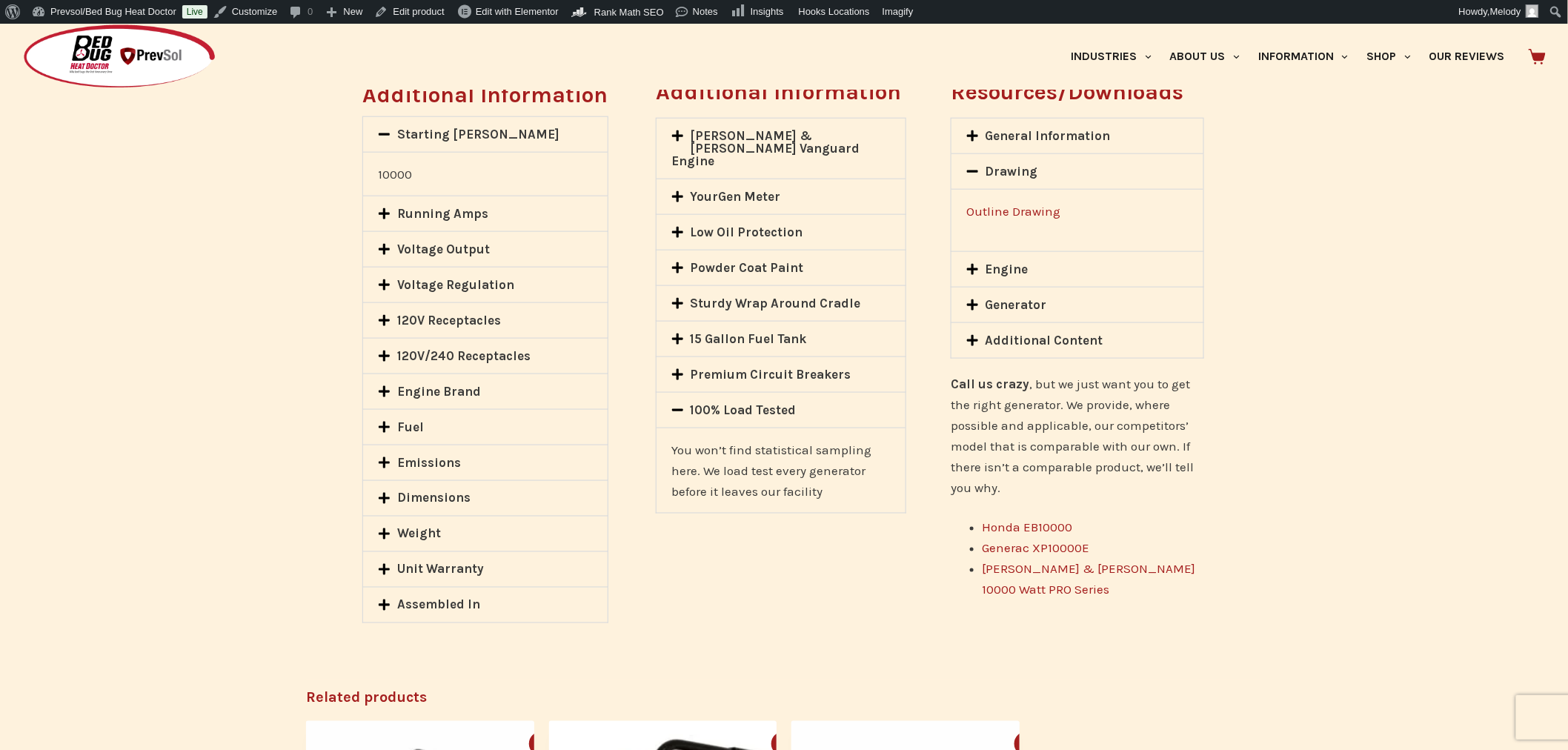
click at [1023, 271] on link "Engine" at bounding box center [1007, 269] width 43 height 15
click at [1033, 299] on link "Generator" at bounding box center [1016, 307] width 62 height 15
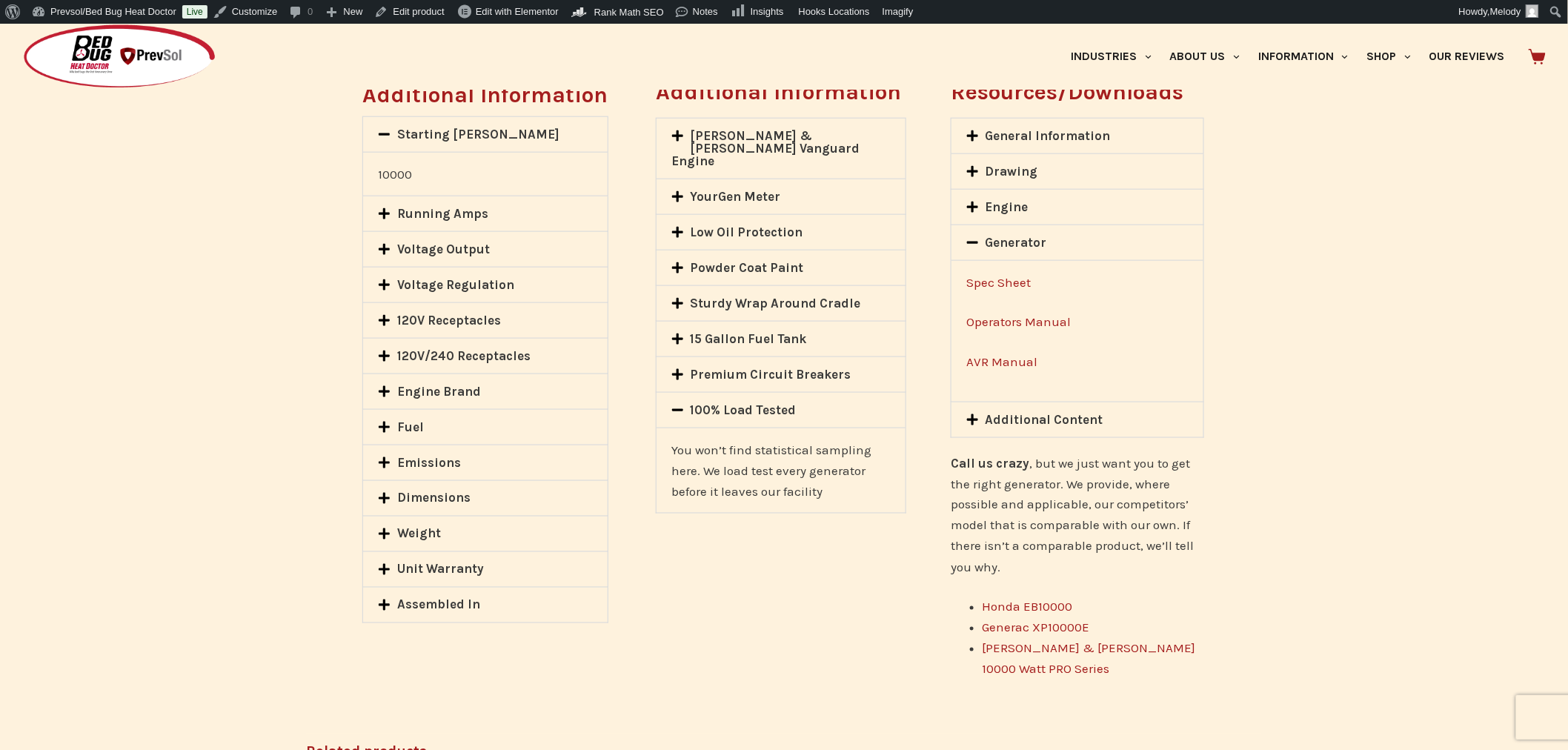
click at [1046, 138] on link "General Information" at bounding box center [1048, 136] width 126 height 15
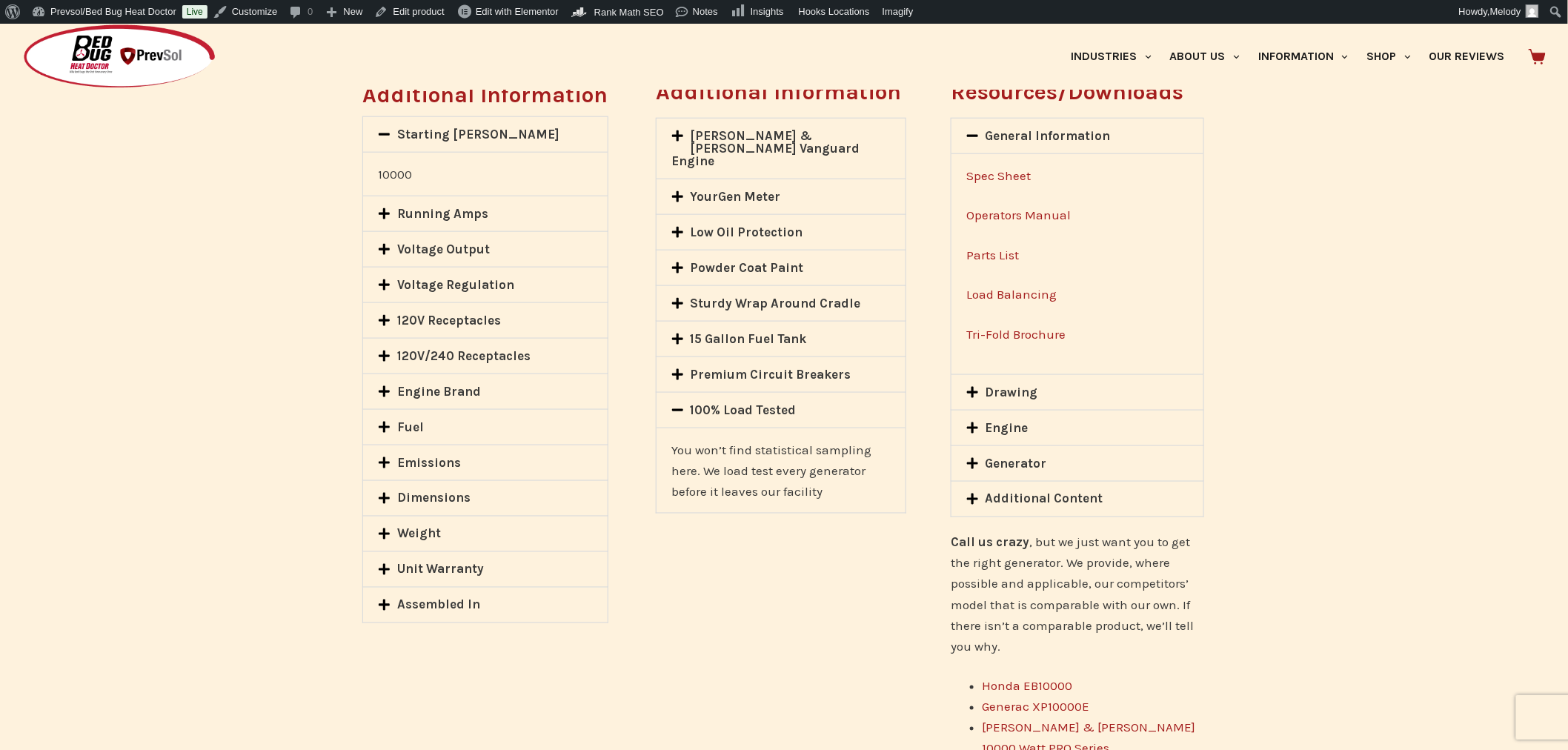
click at [1025, 469] on link "Generator" at bounding box center [1016, 463] width 62 height 15
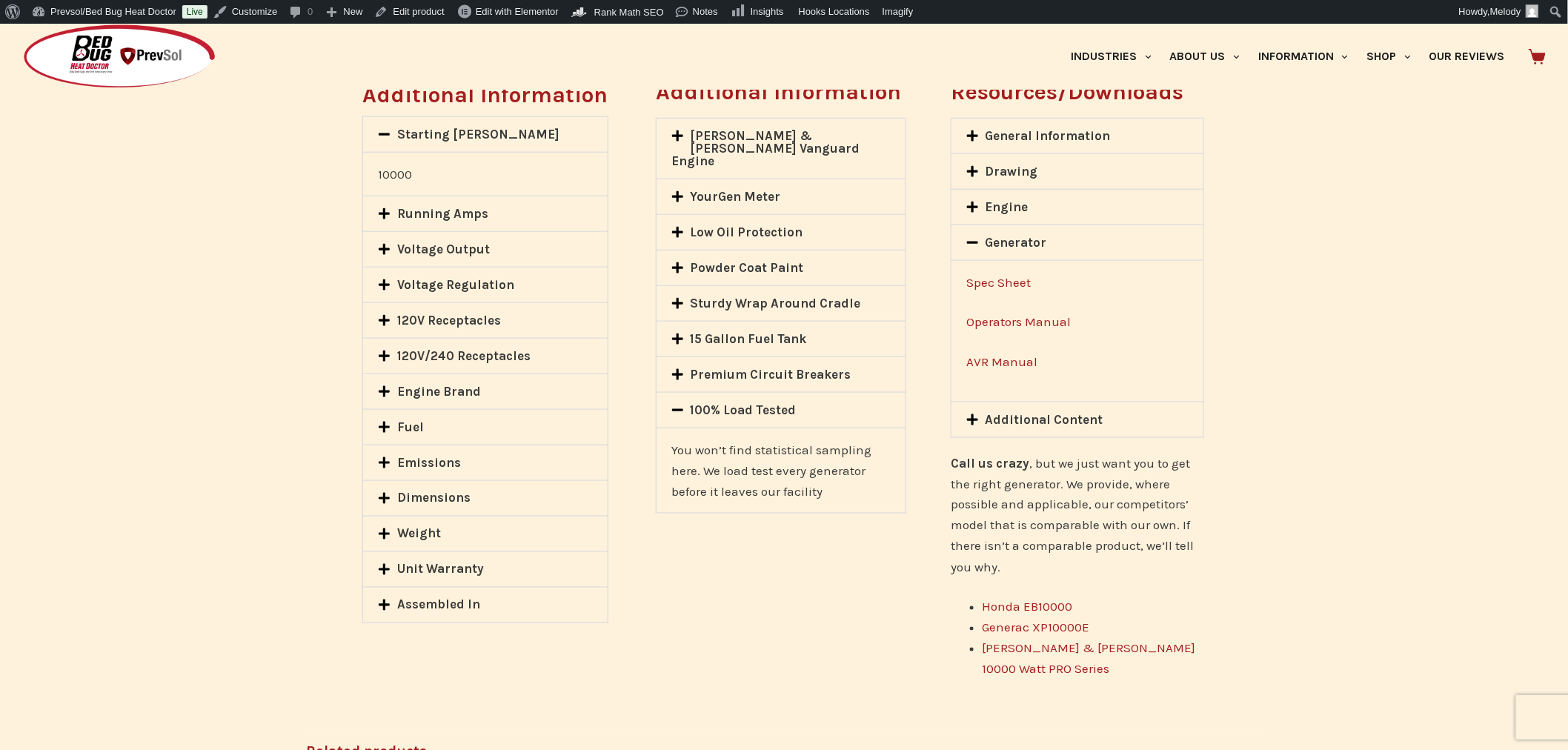
click at [1047, 419] on link "Additional Content" at bounding box center [1044, 420] width 118 height 15
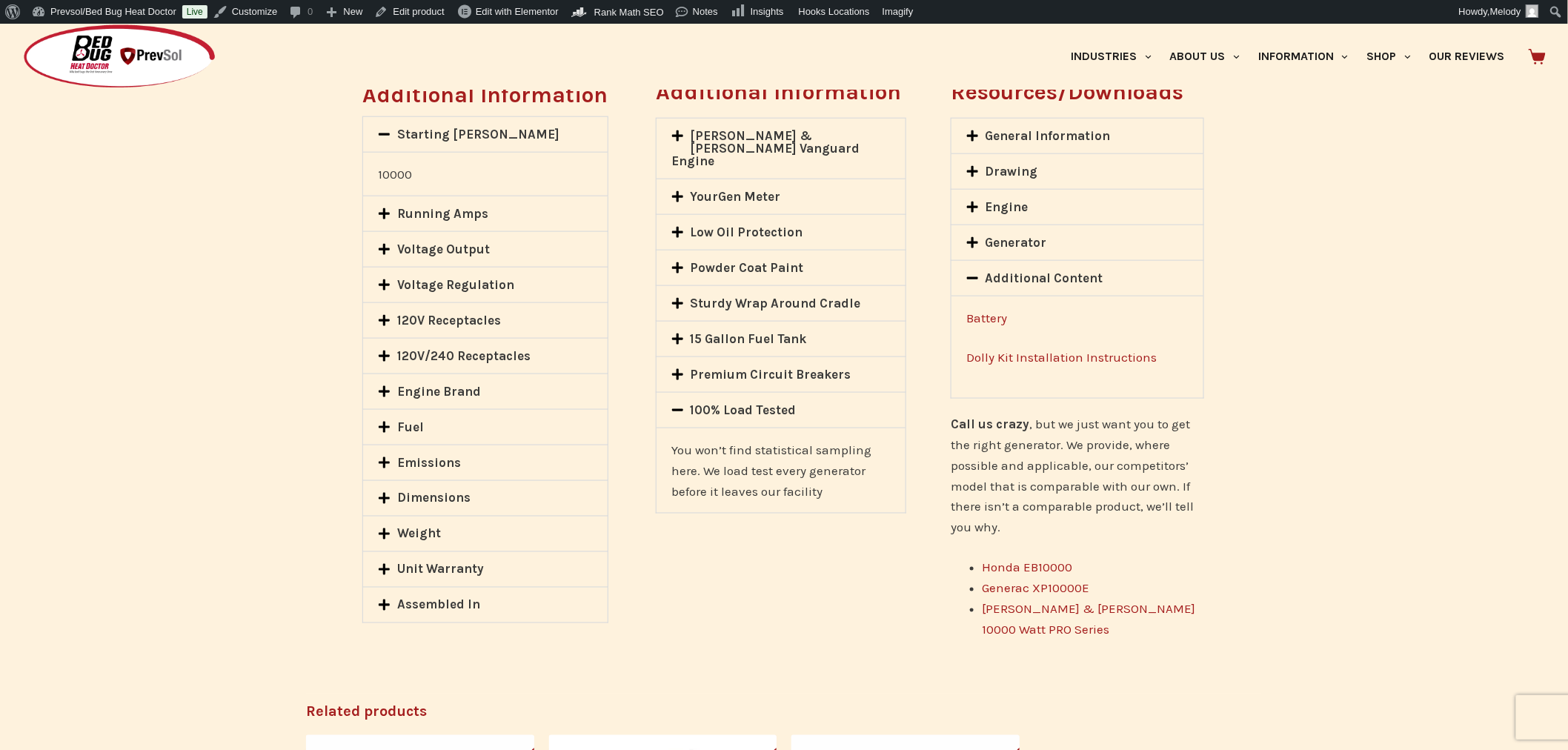
click at [988, 315] on link "Battery" at bounding box center [986, 318] width 40 height 15
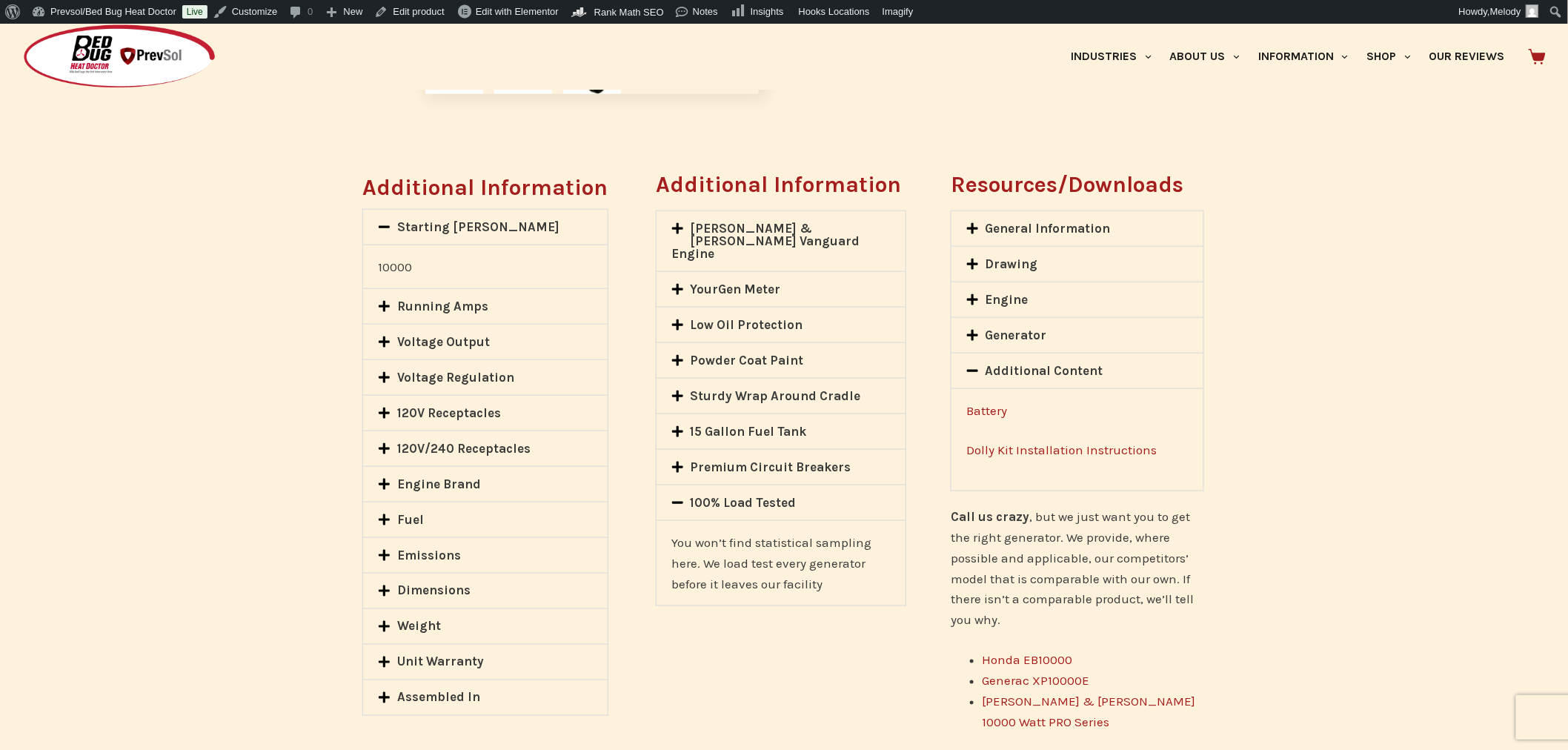
scroll to position [584, 0]
click at [1031, 228] on link "General Information" at bounding box center [1048, 228] width 126 height 15
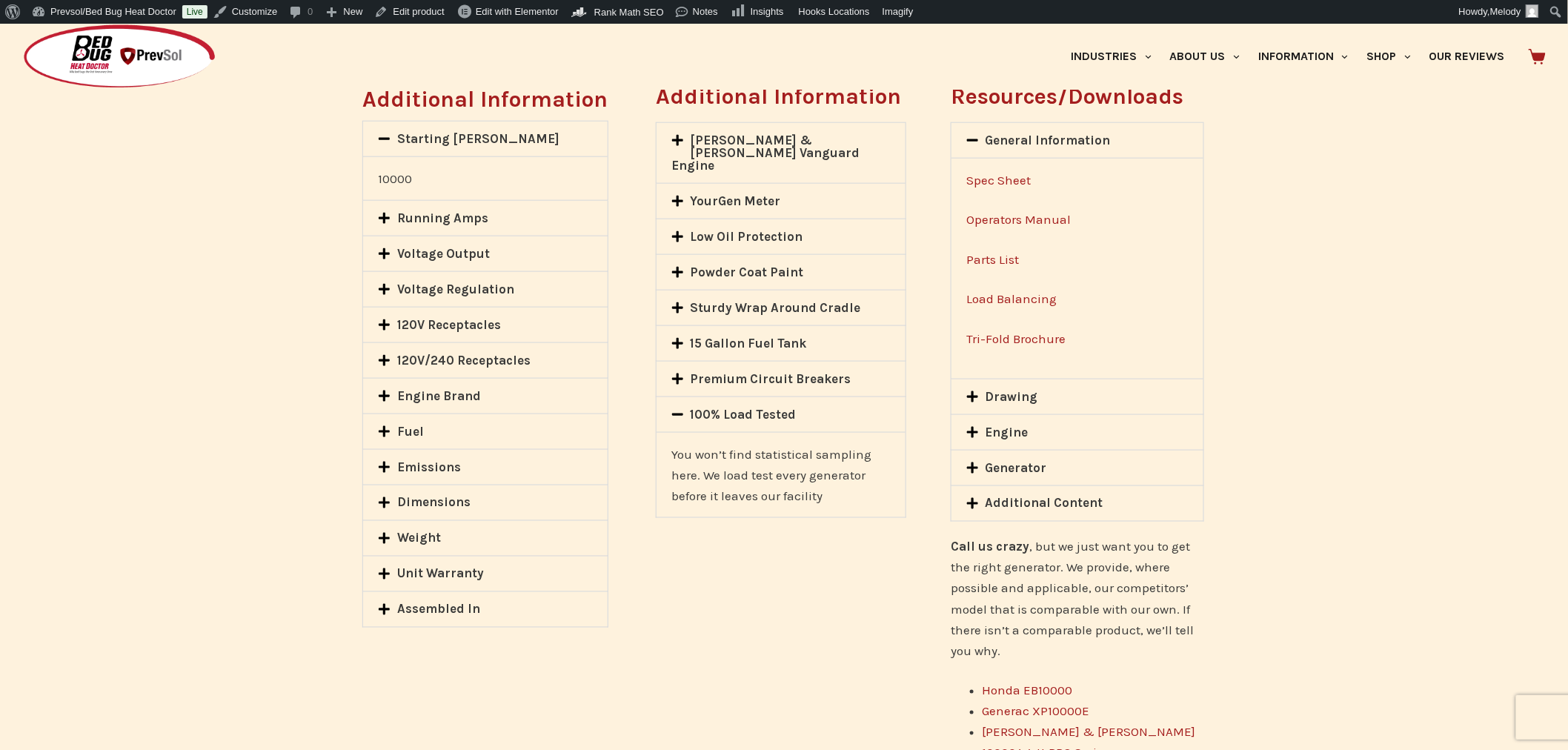
scroll to position [672, 0]
click at [1009, 395] on link "Drawing" at bounding box center [1011, 396] width 52 height 15
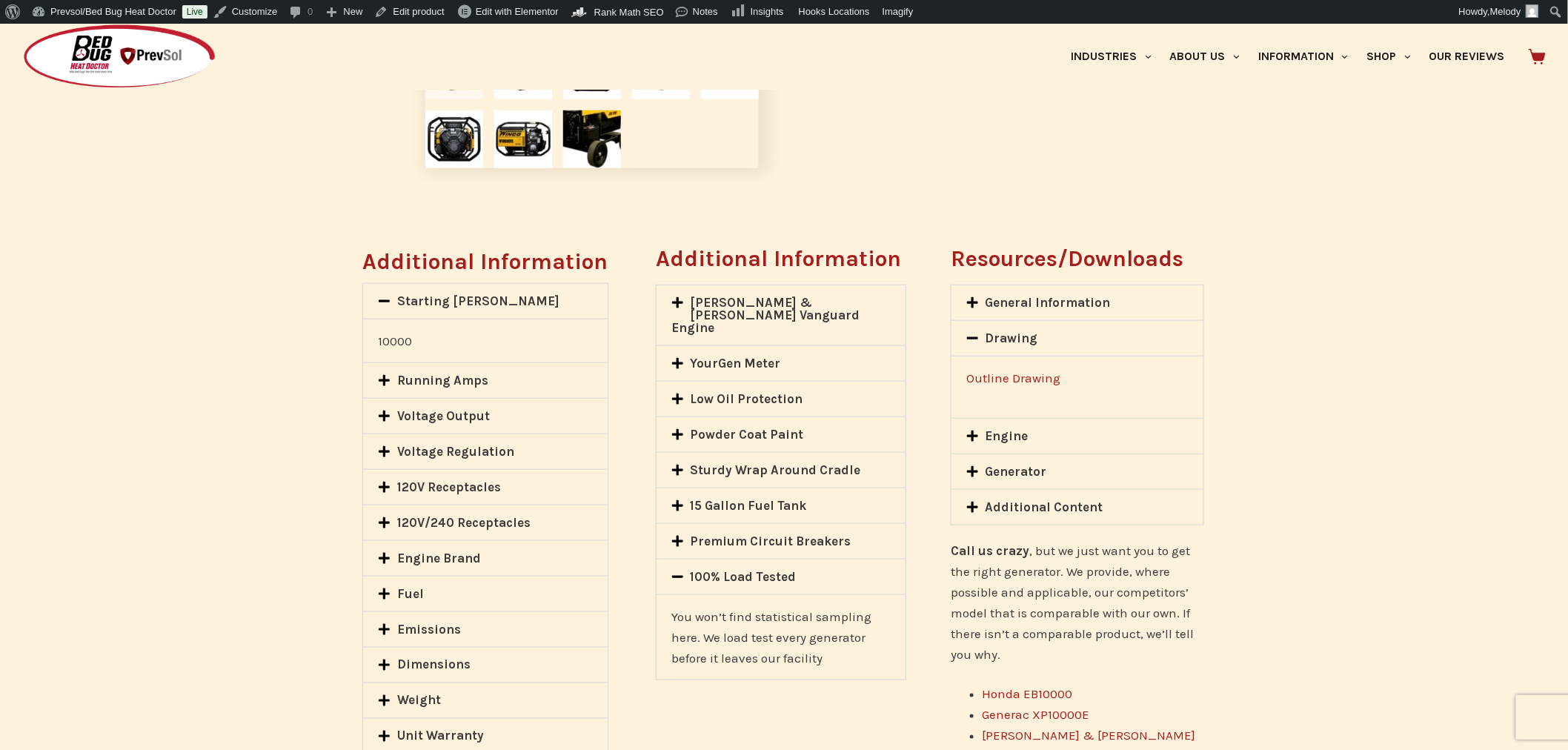
scroll to position [536, 0]
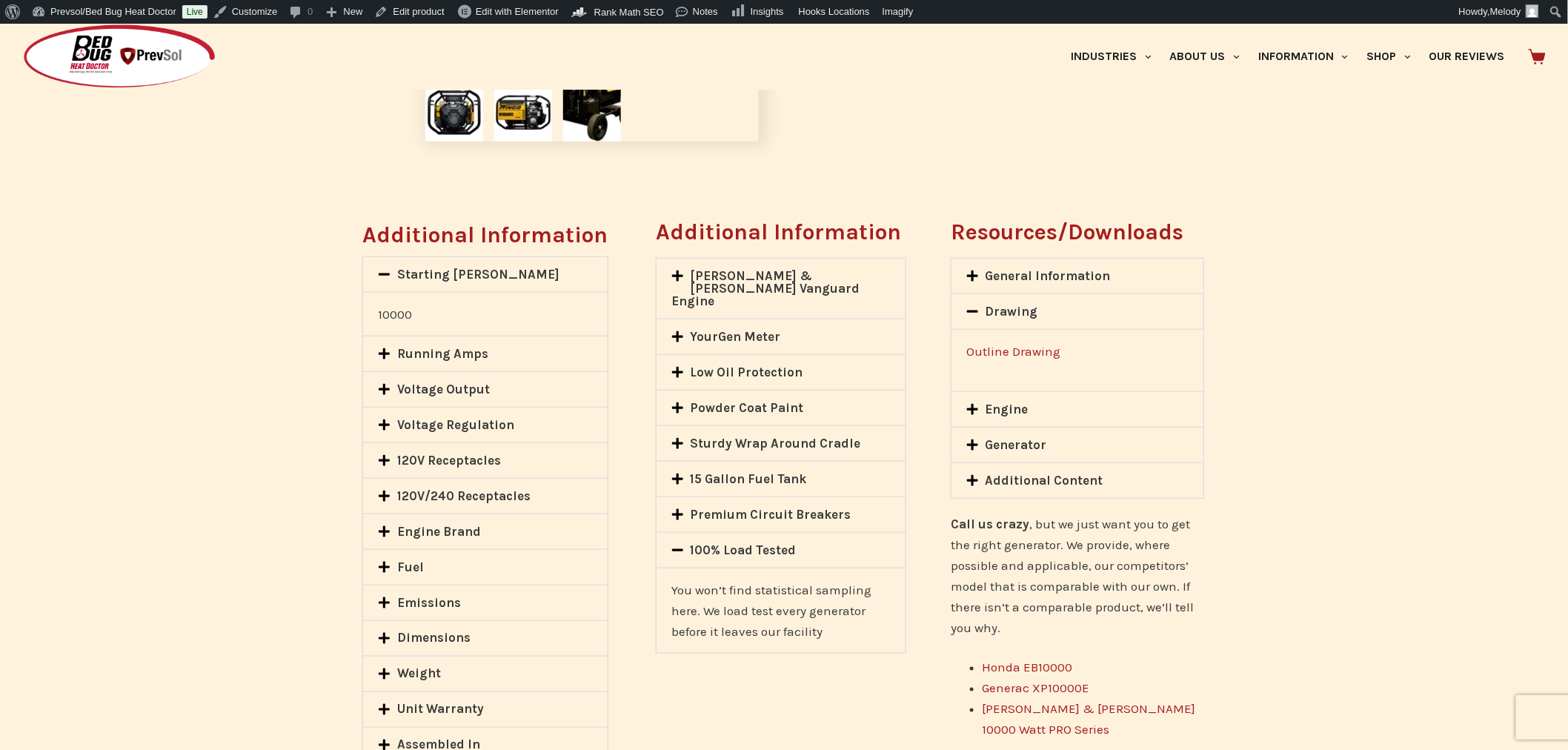
click at [997, 405] on link "Engine" at bounding box center [1007, 409] width 43 height 15
click at [1018, 440] on link "Generator" at bounding box center [1016, 447] width 62 height 15
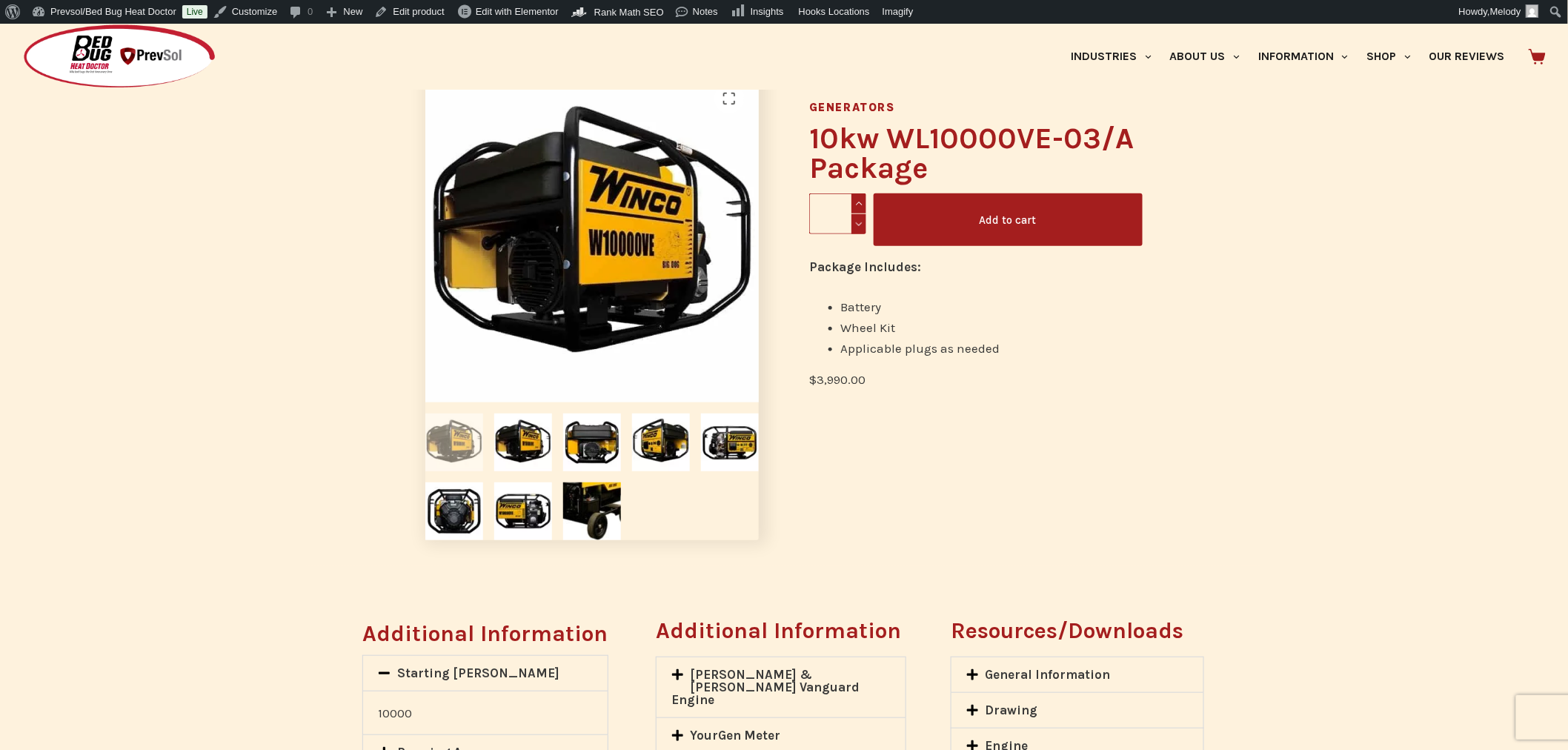
scroll to position [0, 0]
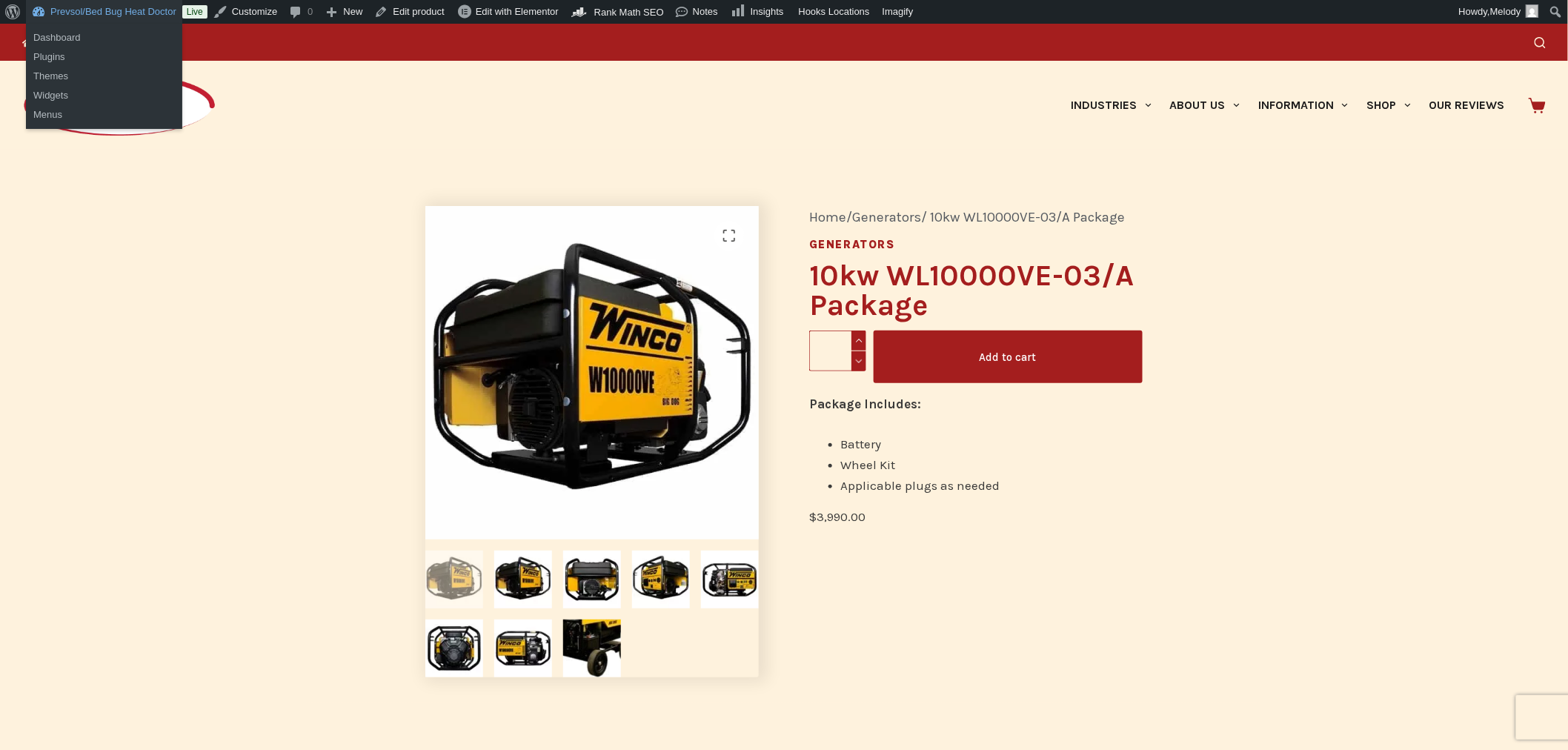
click at [122, 13] on link "Prevsol/Bed Bug Heat Doctor" at bounding box center [104, 11] width 157 height 23
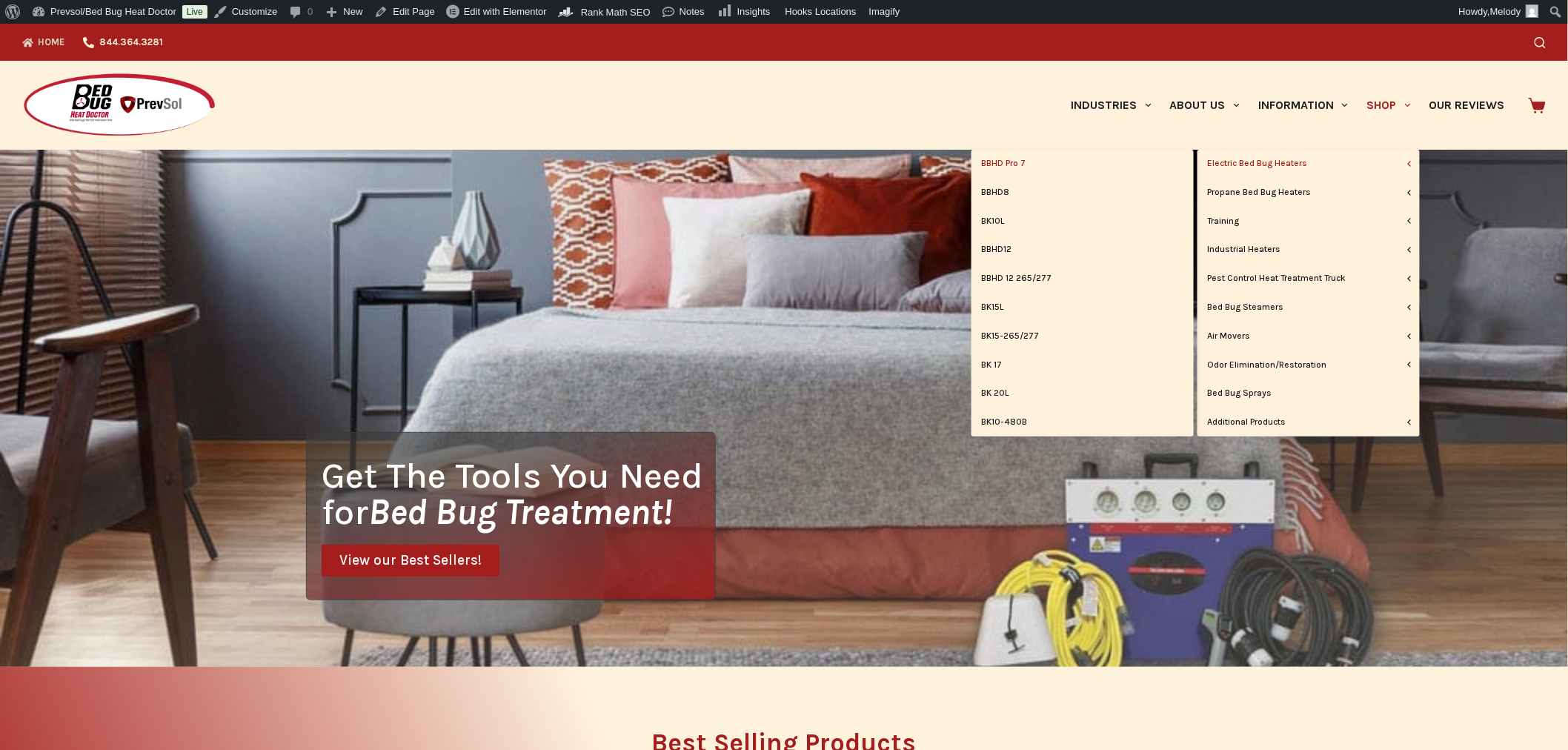
click at [1000, 161] on link "BBHD Pro 7" at bounding box center [1082, 164] width 222 height 28
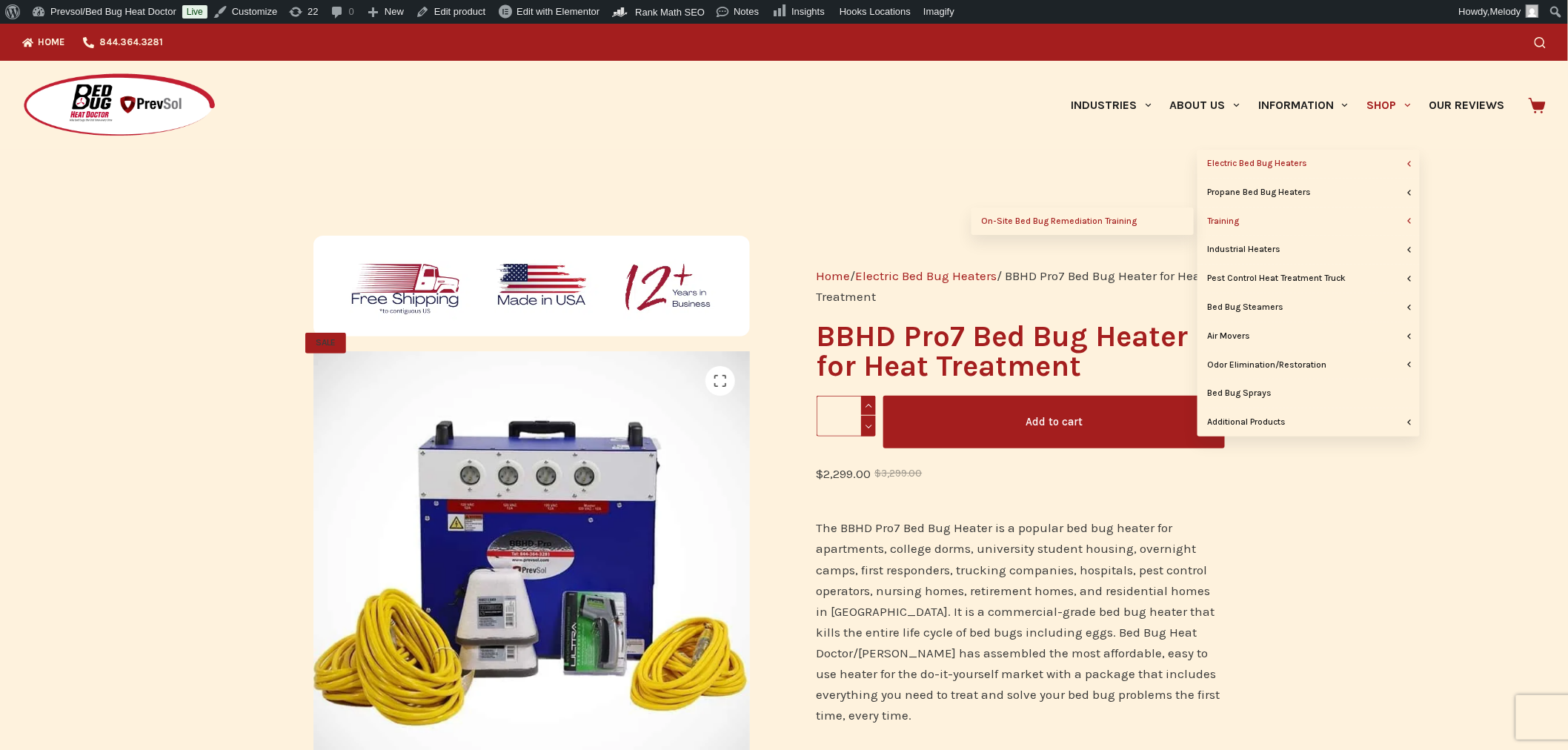
click at [1110, 225] on link "On-Site Bed Bug Remediation Training" at bounding box center [1082, 221] width 222 height 28
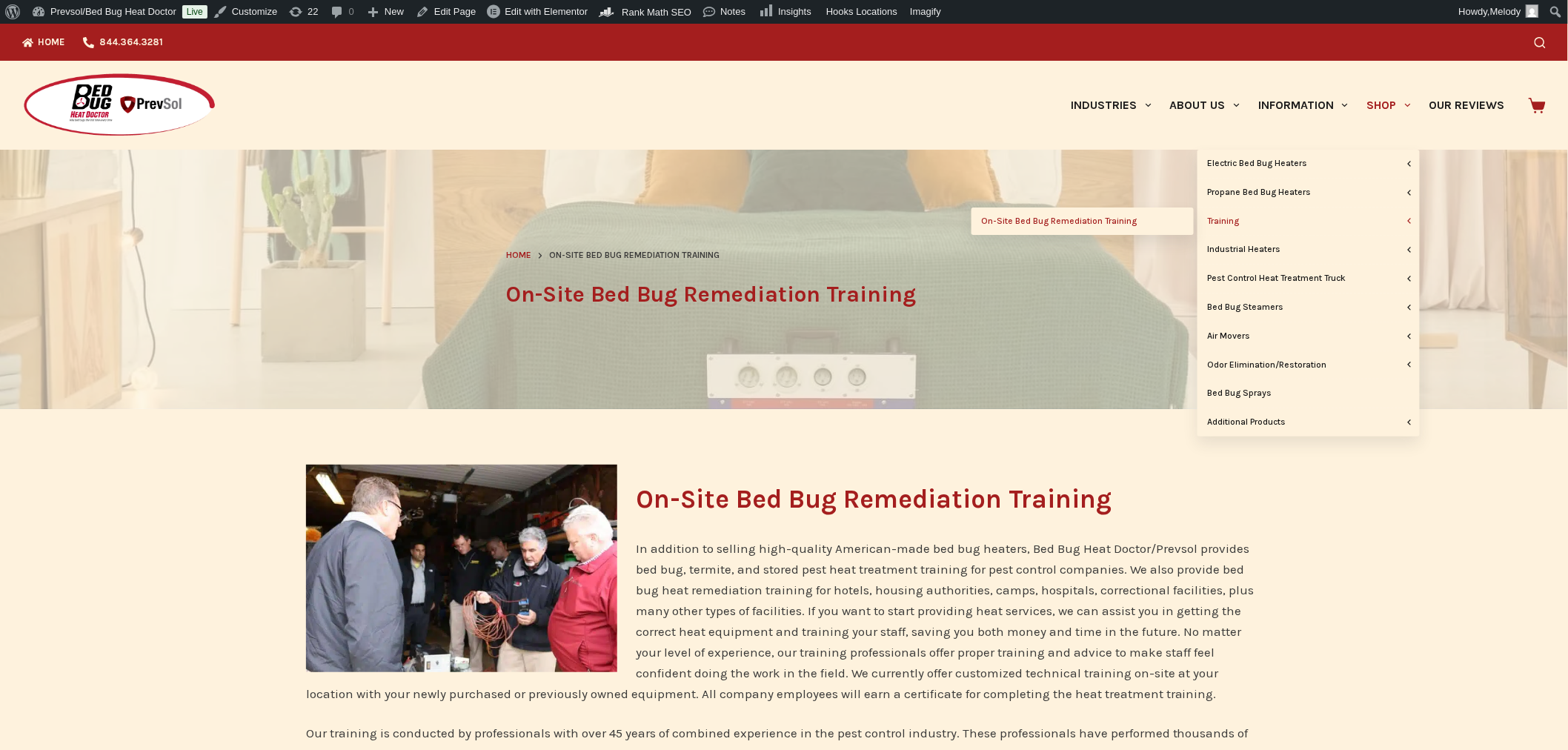
click at [1109, 218] on link "On-Site Bed Bug Remediation Training" at bounding box center [1082, 221] width 222 height 28
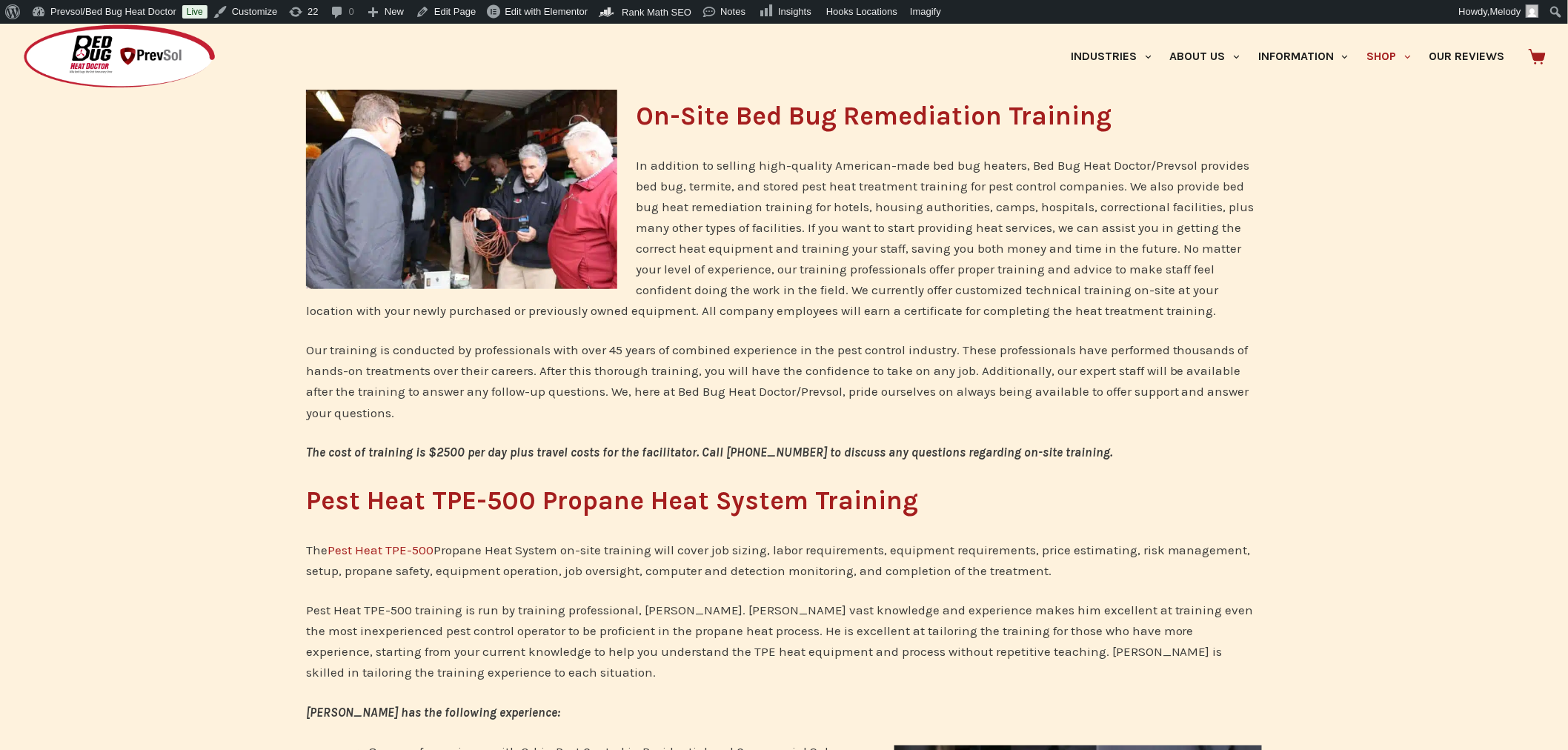
scroll to position [385, 0]
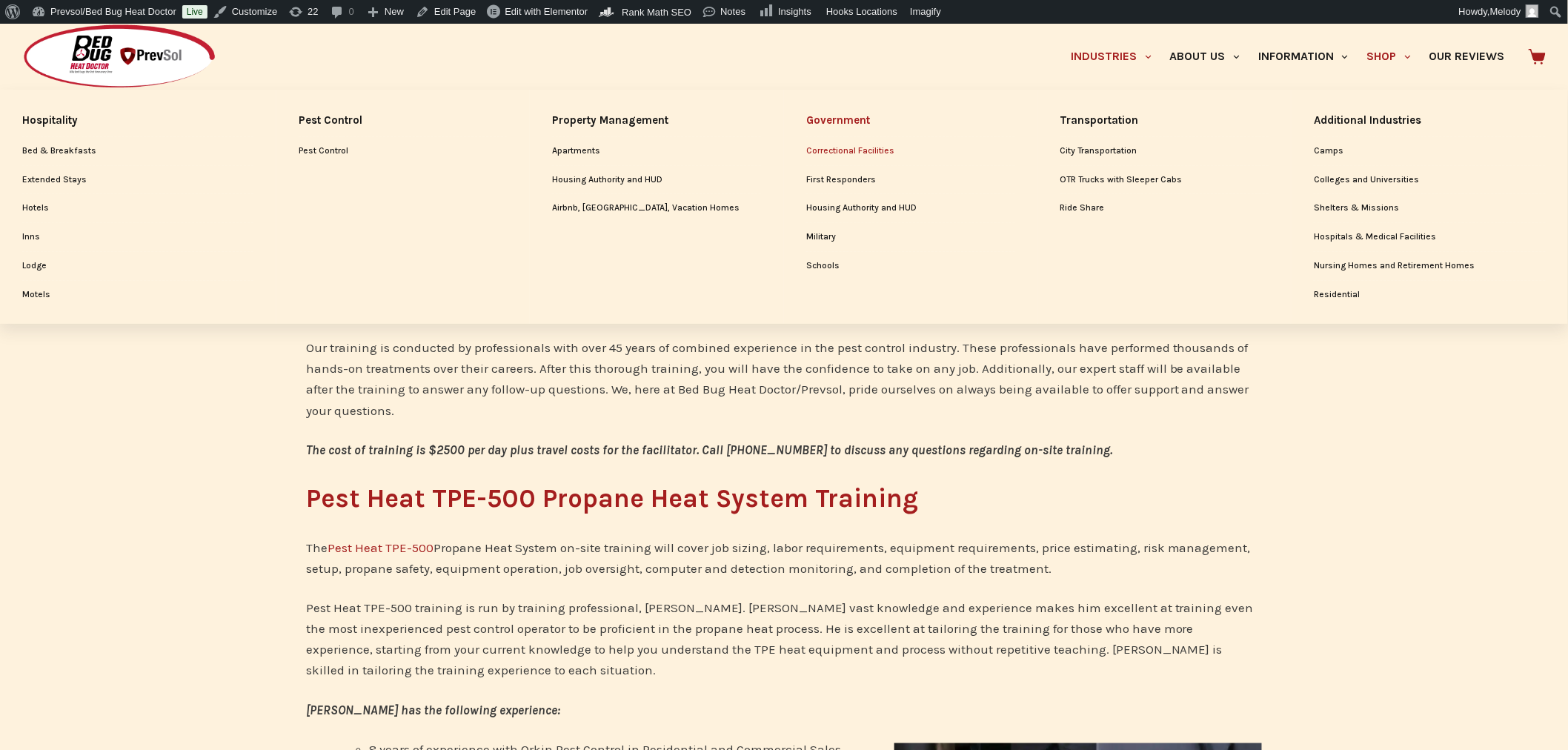
click at [879, 152] on link "Correctional Facilities" at bounding box center [910, 151] width 209 height 28
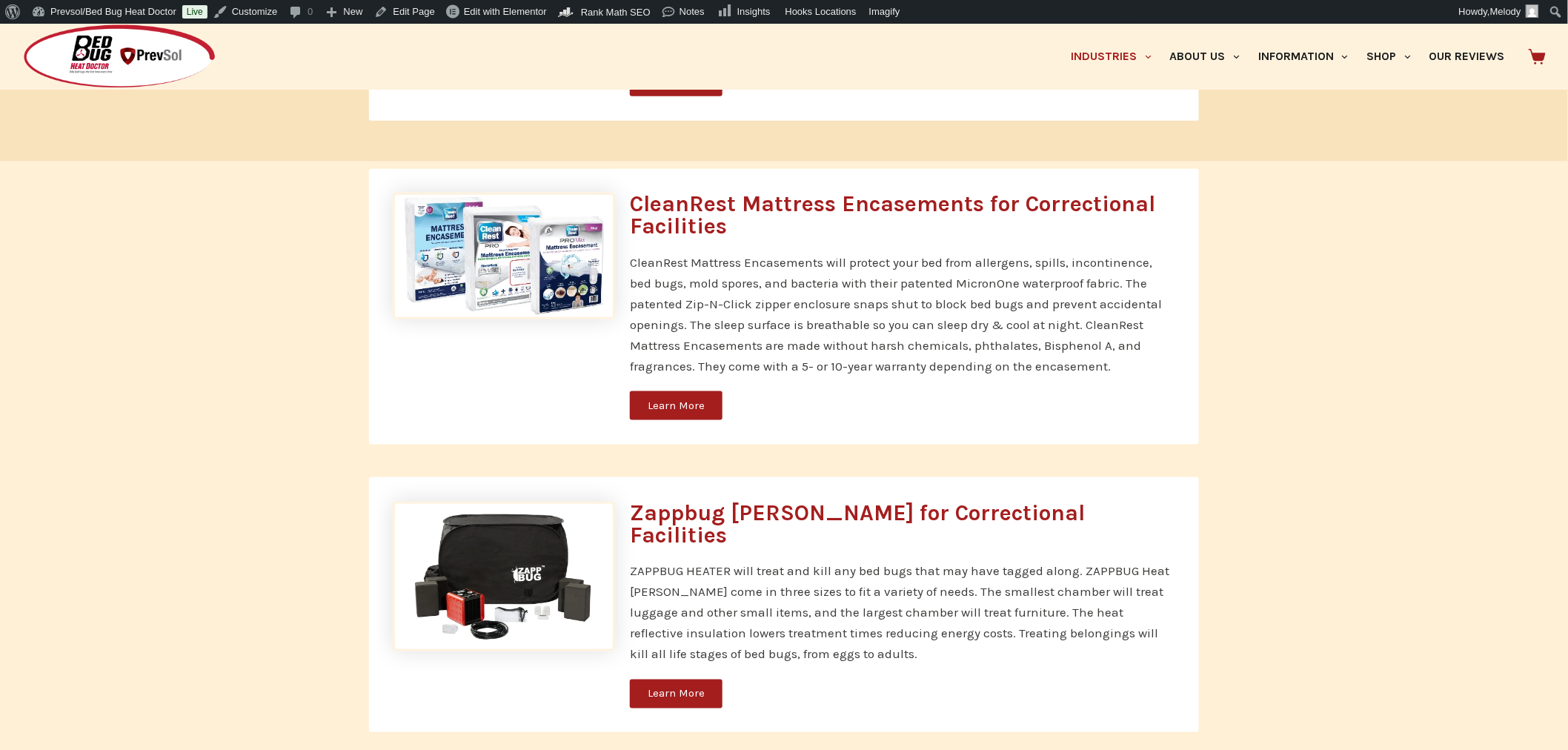
scroll to position [2983, 0]
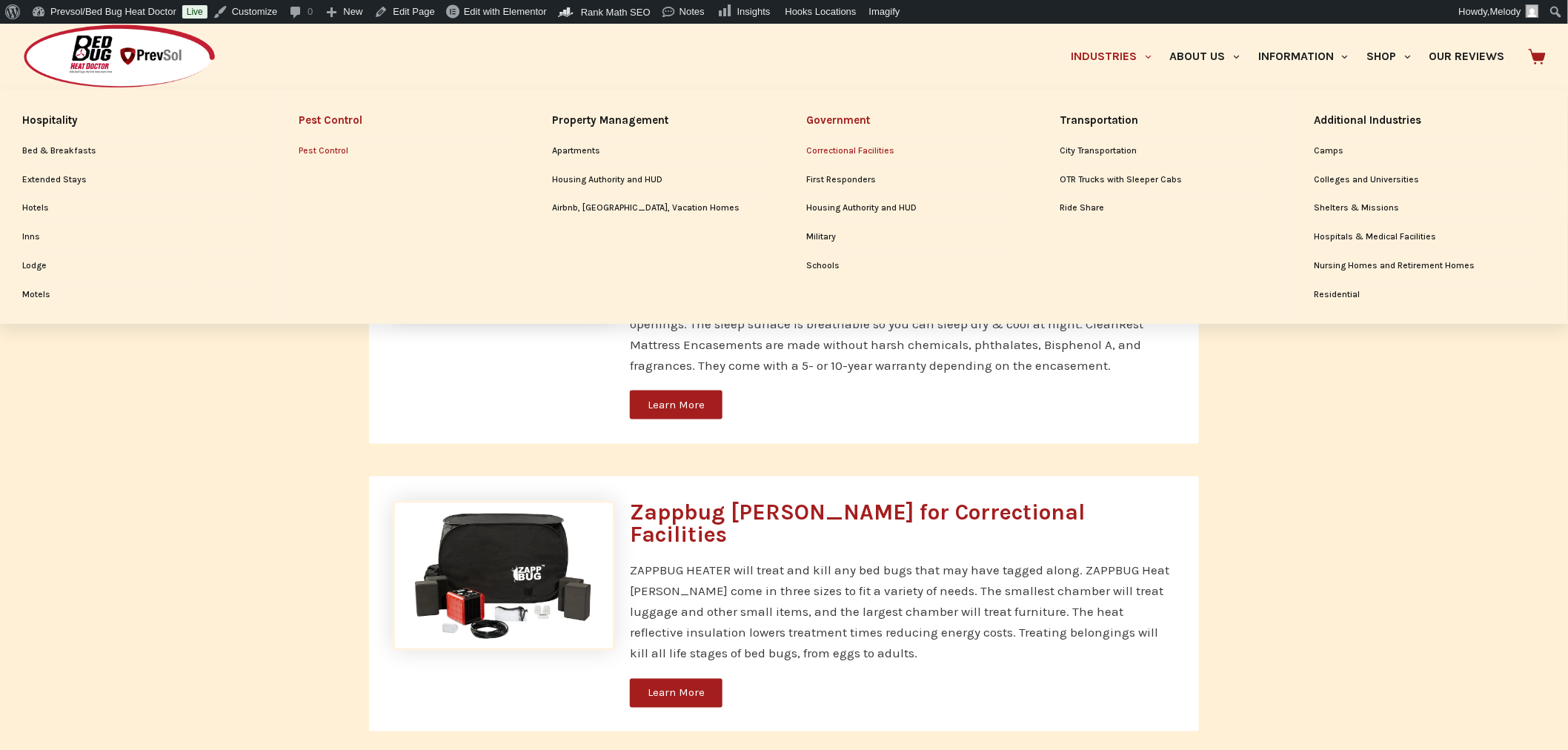
click at [332, 149] on link "Pest Control" at bounding box center [403, 151] width 209 height 28
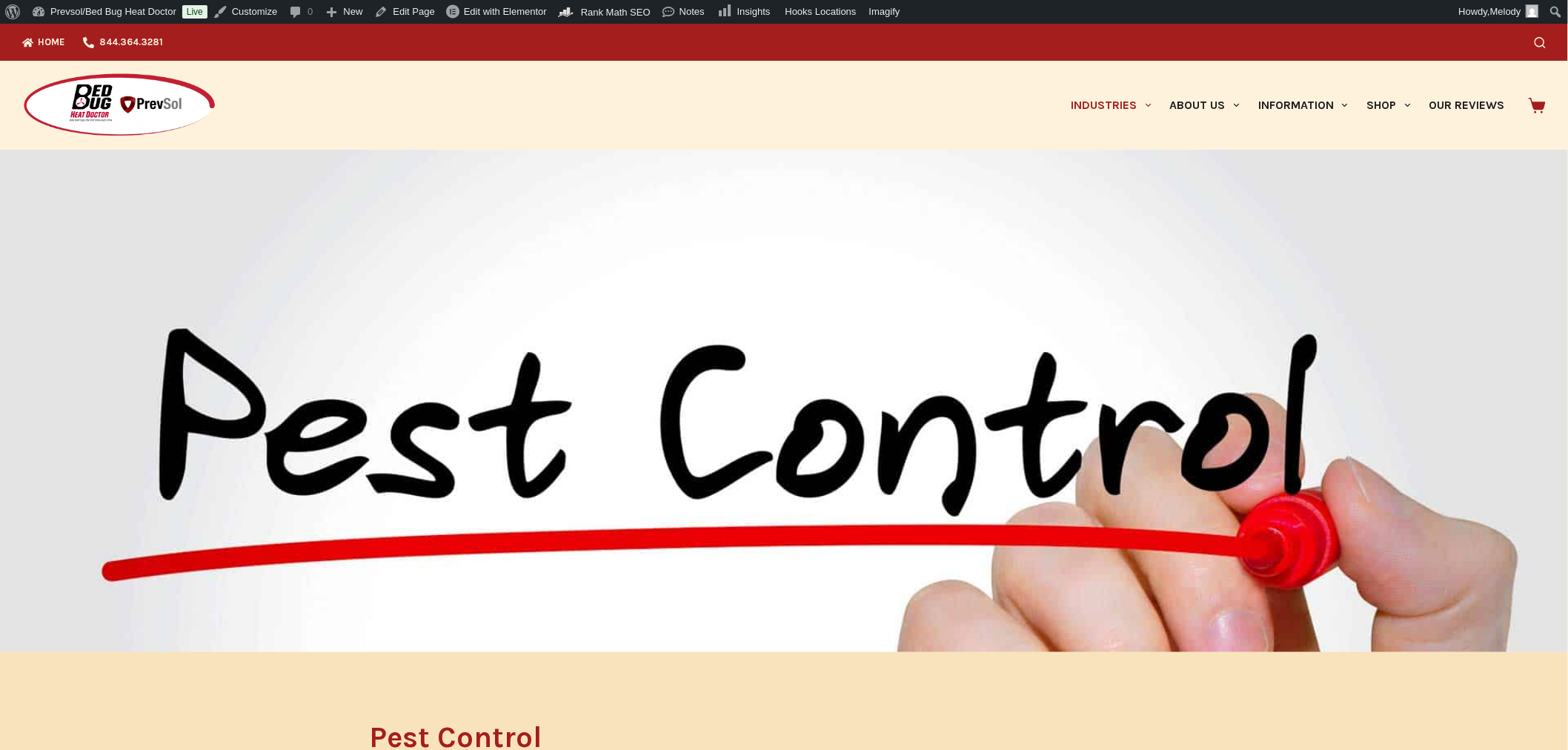
click at [104, 95] on img at bounding box center [119, 105] width 194 height 66
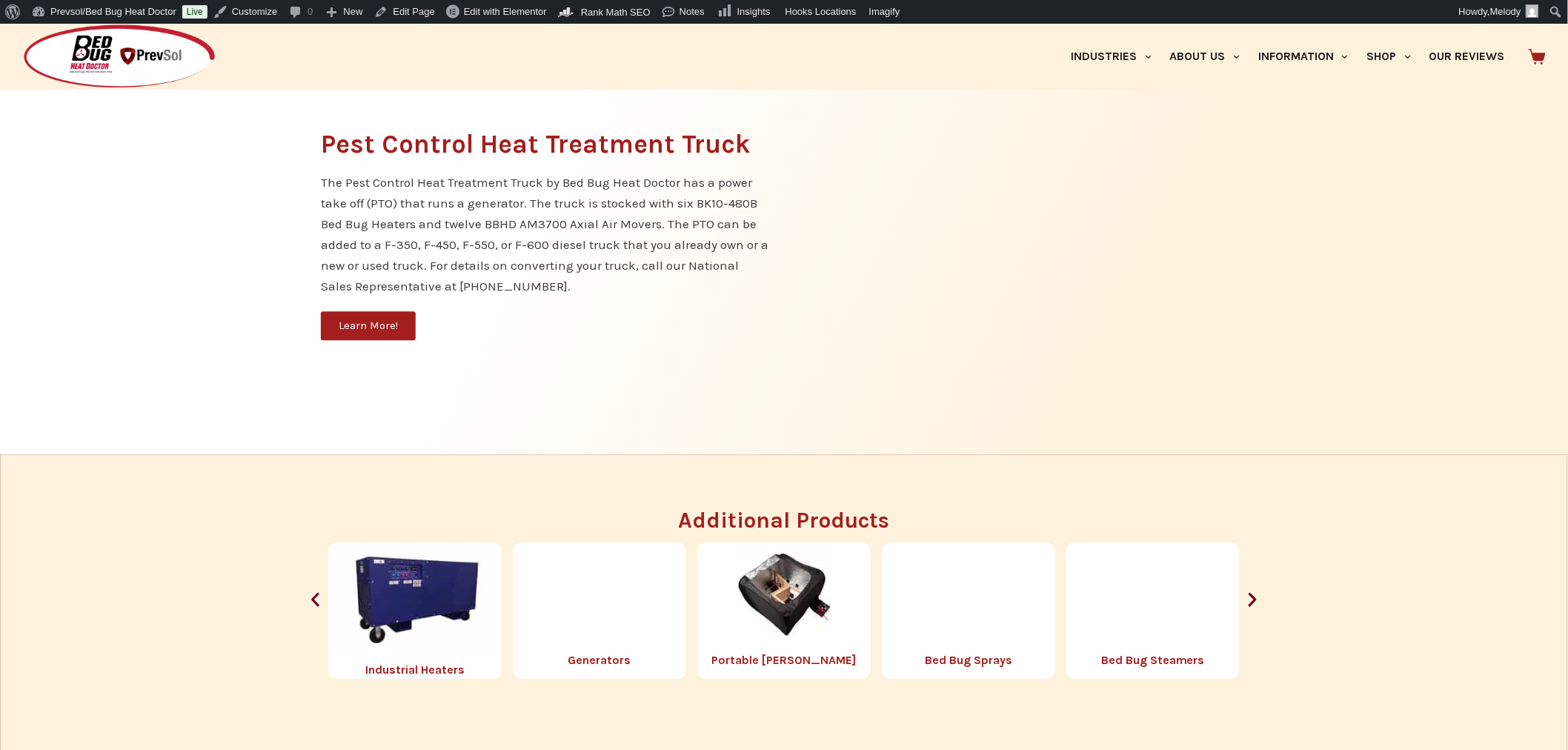
scroll to position [1542, 0]
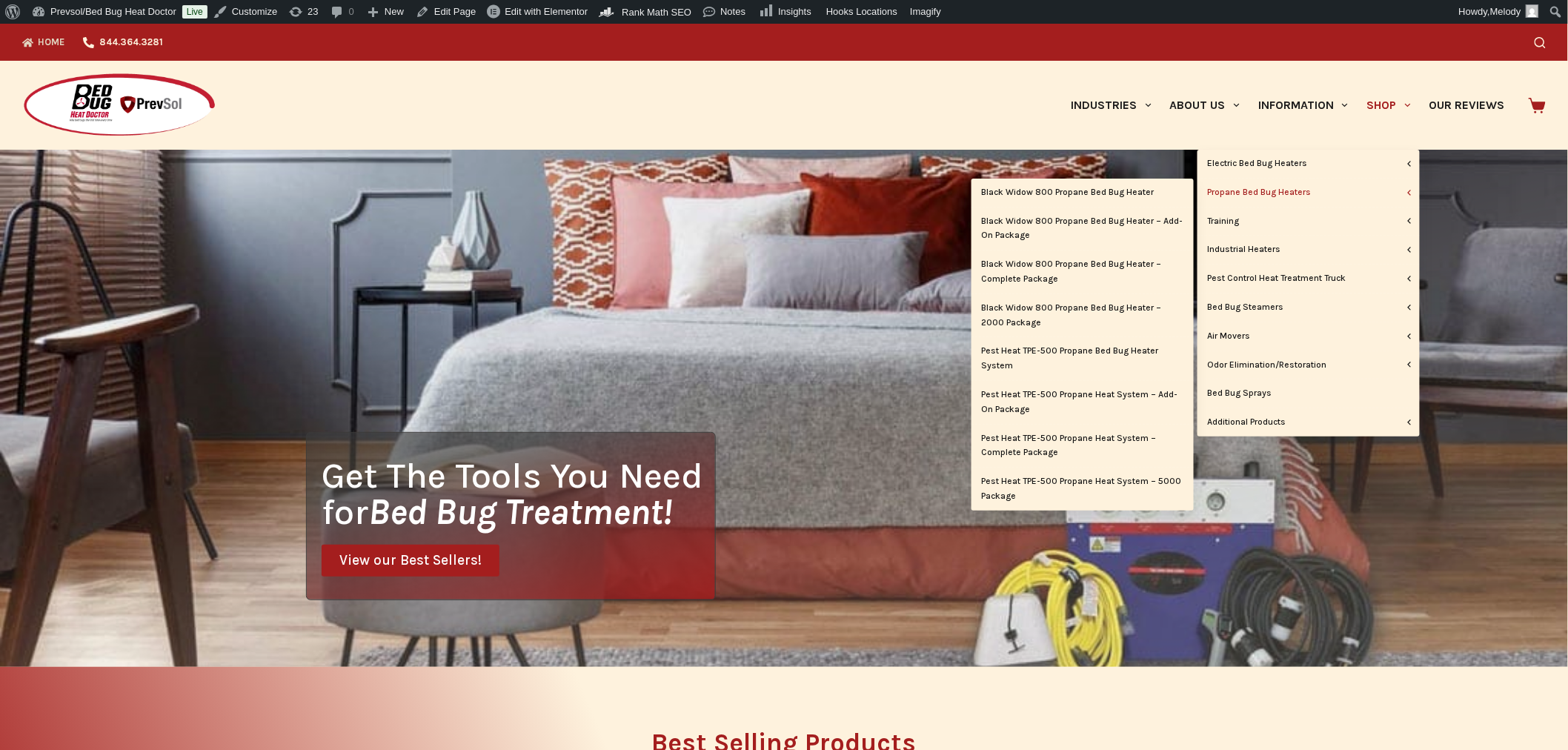
click at [1249, 186] on link "Propane Bed Bug Heaters" at bounding box center [1307, 193] width 222 height 28
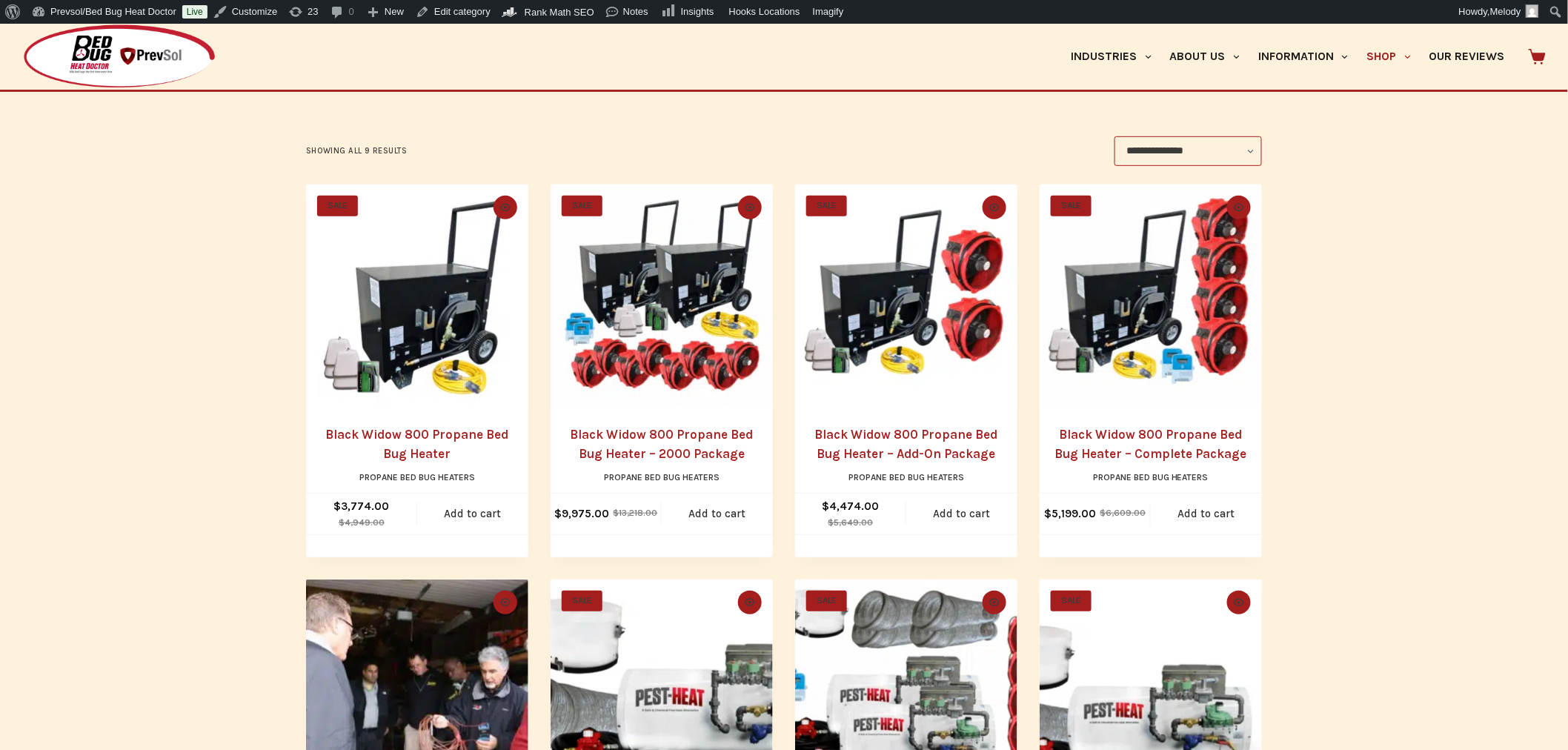
scroll to position [245, 0]
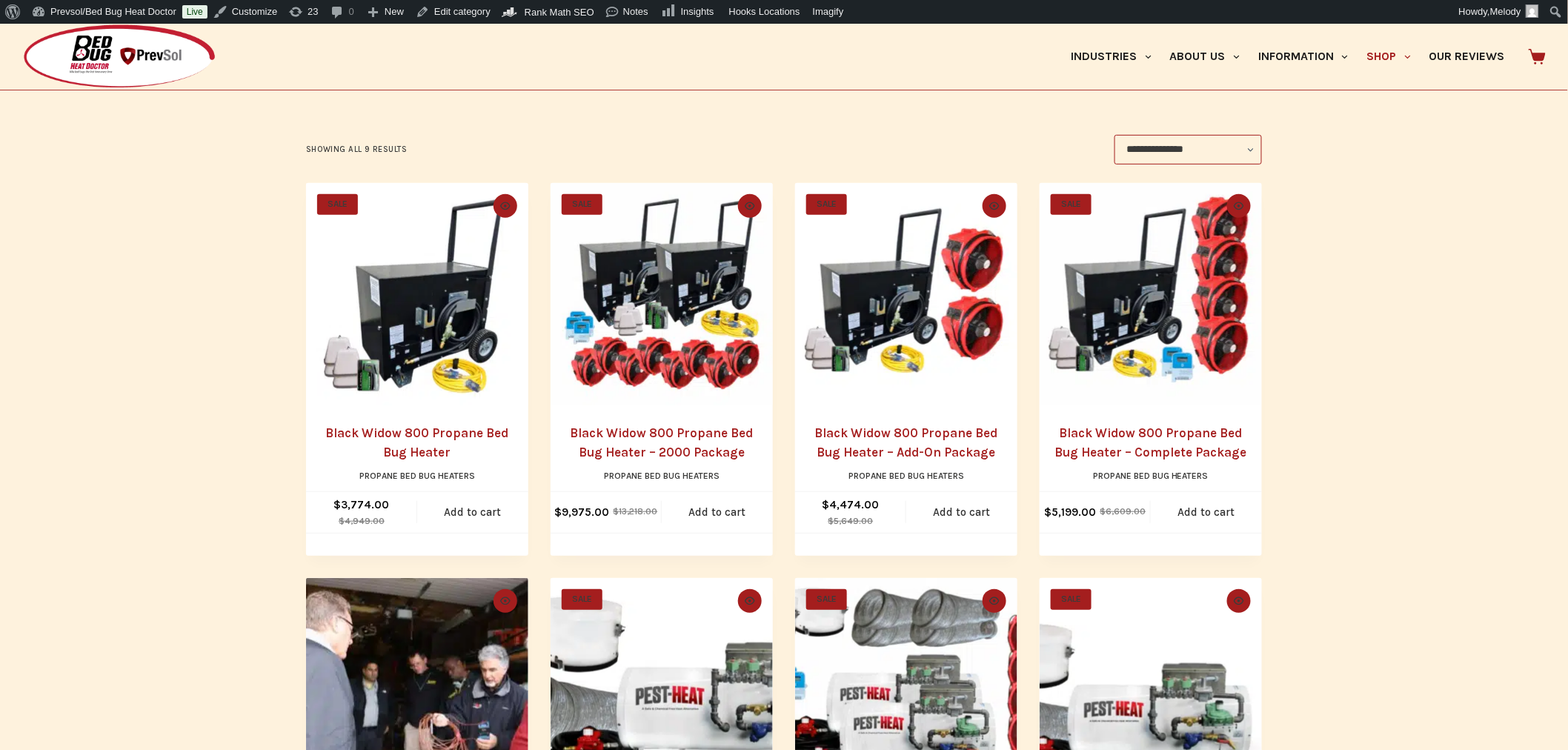
click at [417, 357] on img "Black Widow 800 Propane Bed Bug Heater" at bounding box center [416, 293] width 222 height 222
